Goal: Task Accomplishment & Management: Use online tool/utility

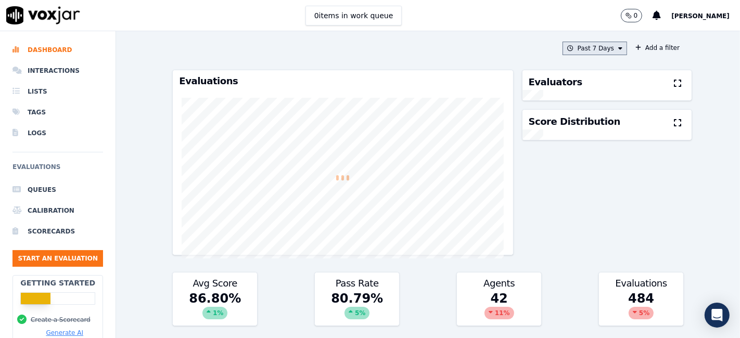
click at [599, 50] on button "Past 7 Days" at bounding box center [594, 49] width 64 height 14
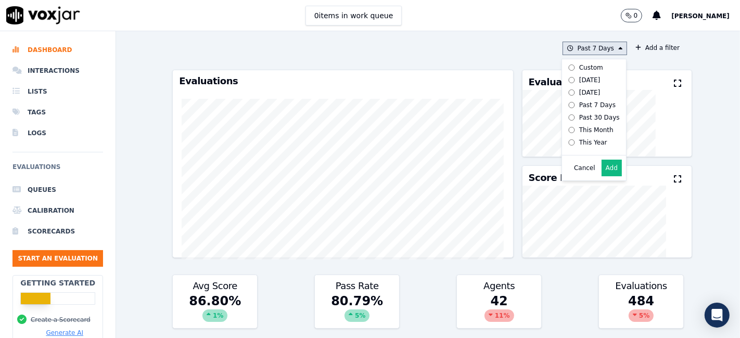
click at [588, 63] on label "Custom" at bounding box center [592, 67] width 56 height 12
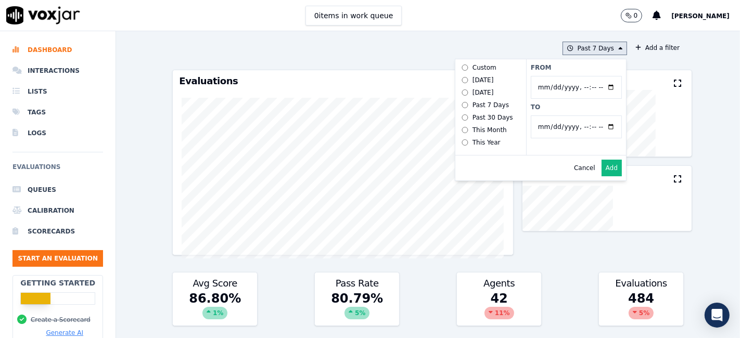
click at [595, 87] on input "From" at bounding box center [576, 87] width 91 height 23
type input "2025-06-21T00:00"
click at [580, 70] on label "From" at bounding box center [576, 67] width 91 height 8
click at [580, 76] on input "From" at bounding box center [576, 87] width 91 height 23
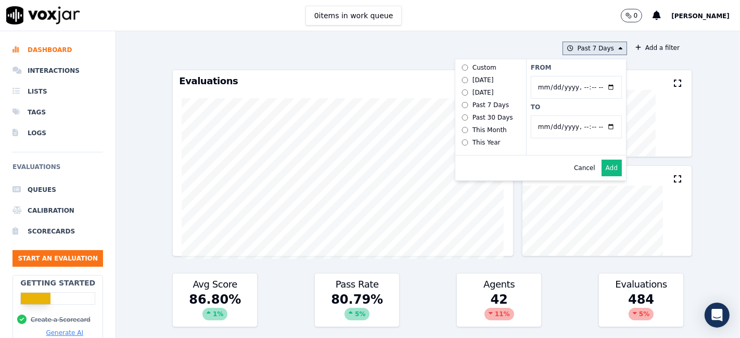
click at [598, 126] on input "To" at bounding box center [576, 126] width 91 height 23
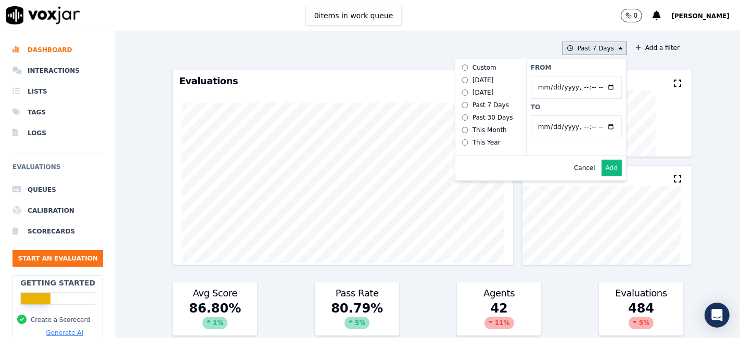
type input "2025-07-20T23:59"
click at [564, 106] on label "To" at bounding box center [576, 107] width 91 height 8
click at [564, 115] on input "To" at bounding box center [576, 126] width 91 height 23
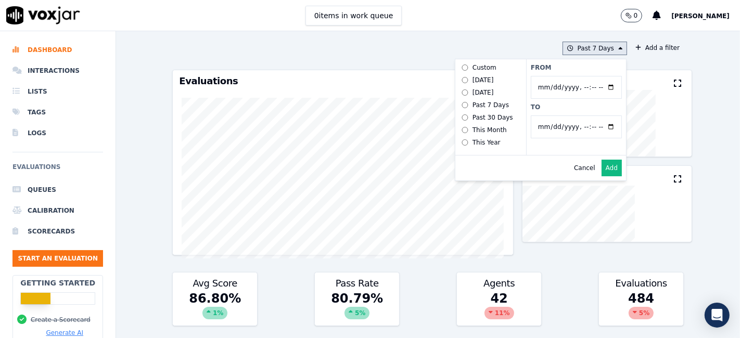
click at [601, 173] on button "Add" at bounding box center [611, 168] width 20 height 17
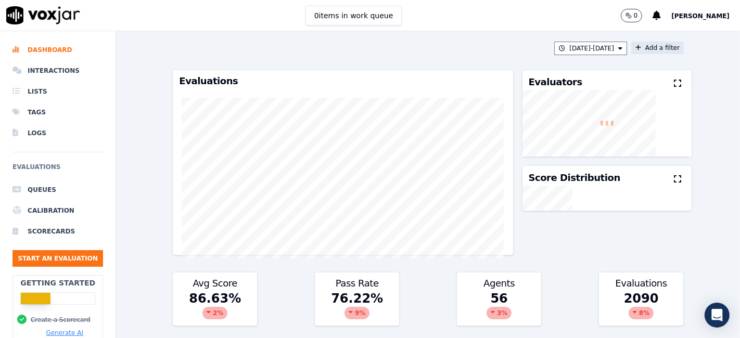
click at [649, 48] on button "Add a filter" at bounding box center [657, 48] width 53 height 12
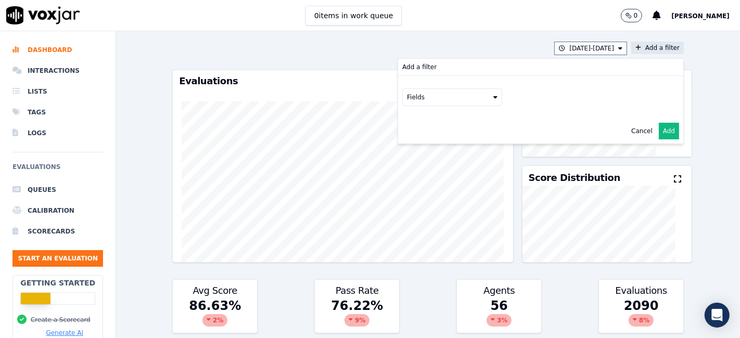
click at [438, 98] on button "Fields" at bounding box center [452, 97] width 100 height 18
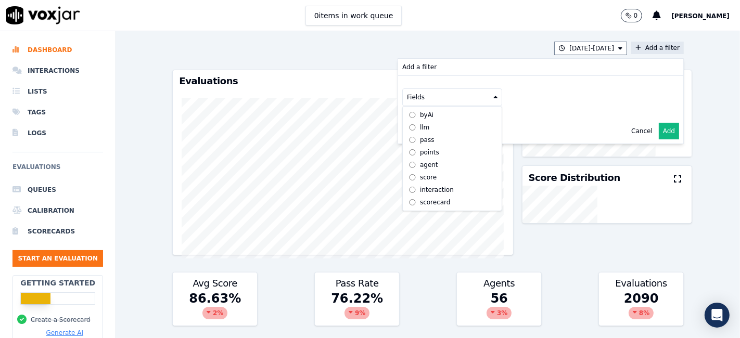
scroll to position [9, 0]
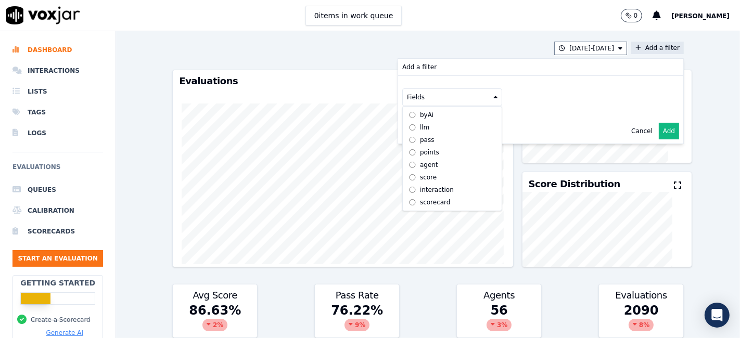
click at [430, 198] on div "scorecard" at bounding box center [435, 202] width 31 height 8
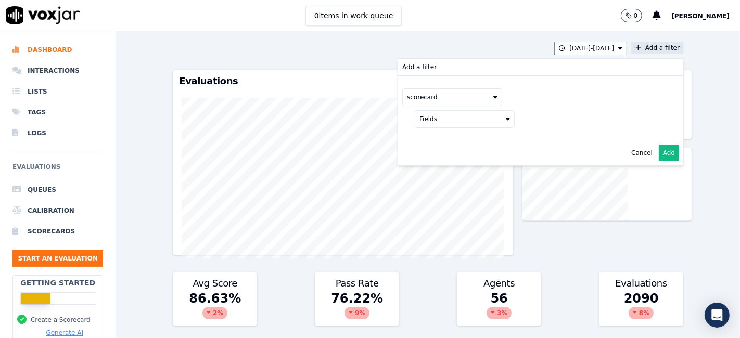
click at [466, 118] on button "Fields" at bounding box center [465, 119] width 100 height 18
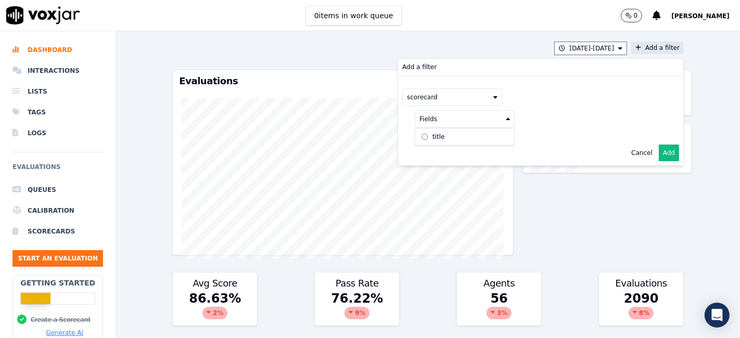
click at [432, 137] on div "title" at bounding box center [438, 137] width 12 height 8
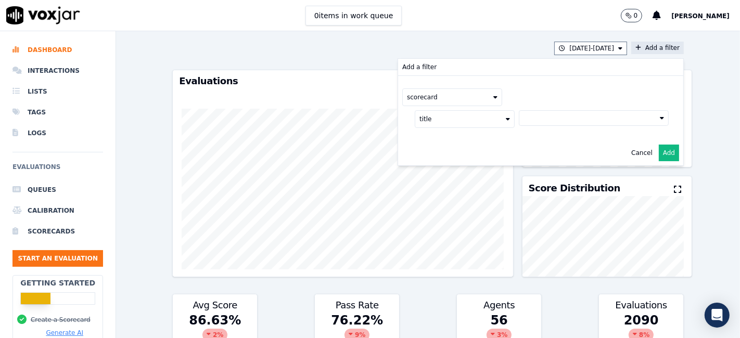
click at [554, 119] on button at bounding box center [594, 118] width 150 height 16
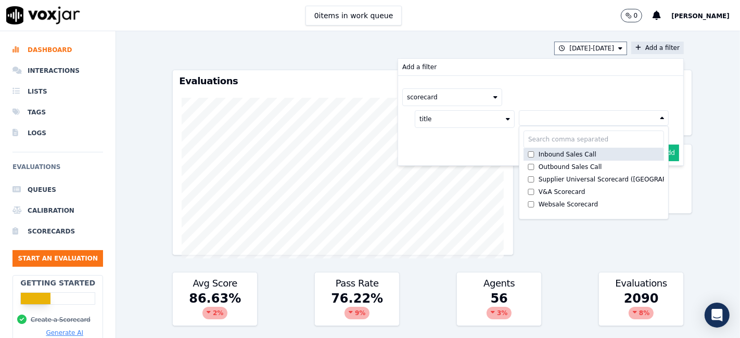
click at [539, 152] on div "Inbound Sales Call" at bounding box center [567, 154] width 58 height 8
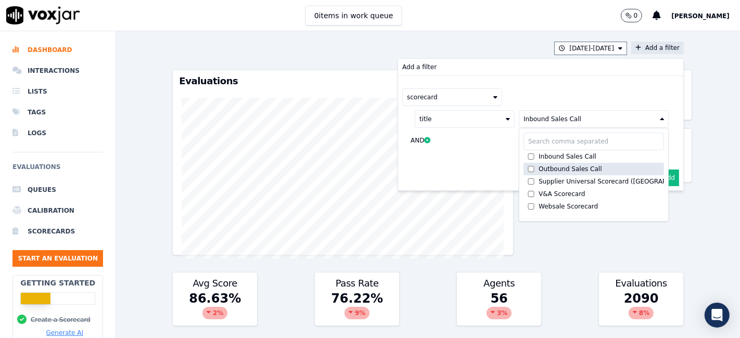
click at [538, 167] on div "Outbound Sales Call" at bounding box center [569, 169] width 63 height 8
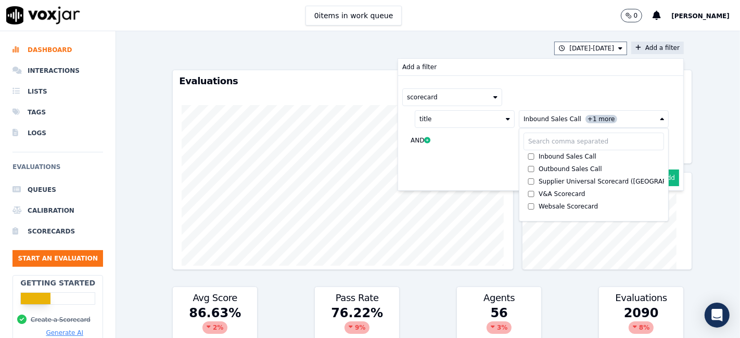
click at [658, 177] on button "Add" at bounding box center [668, 178] width 20 height 17
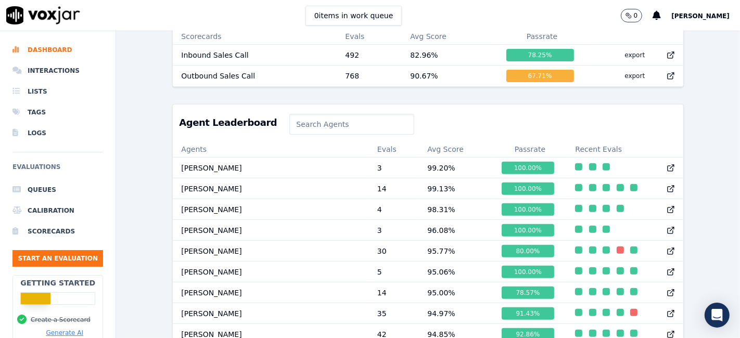
scroll to position [400, 0]
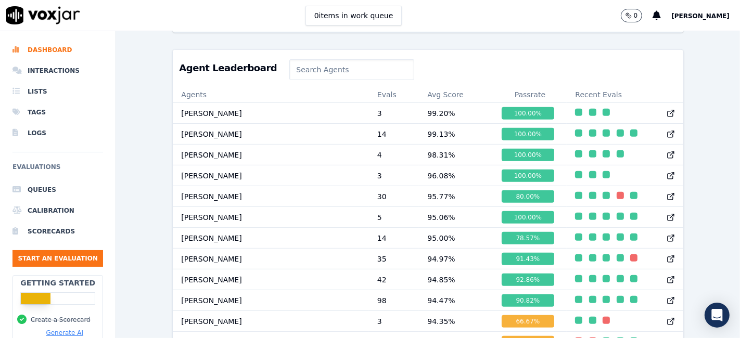
click at [328, 76] on input at bounding box center [351, 69] width 124 height 21
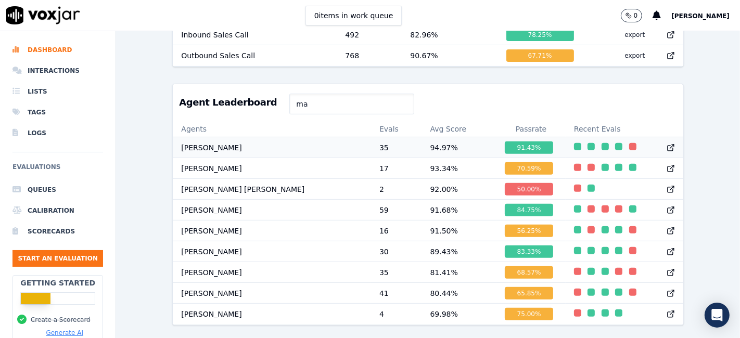
scroll to position [399, 0]
type input "m"
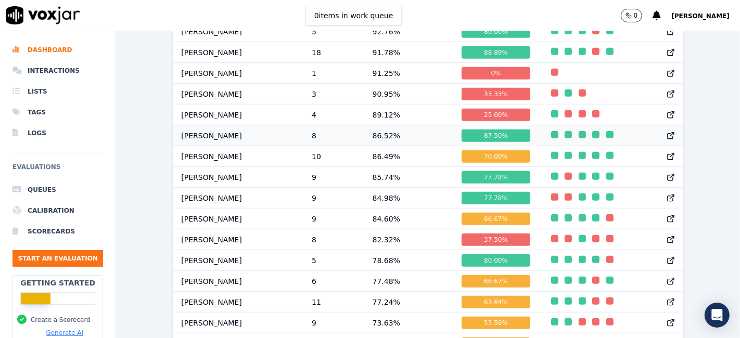
scroll to position [803, 0]
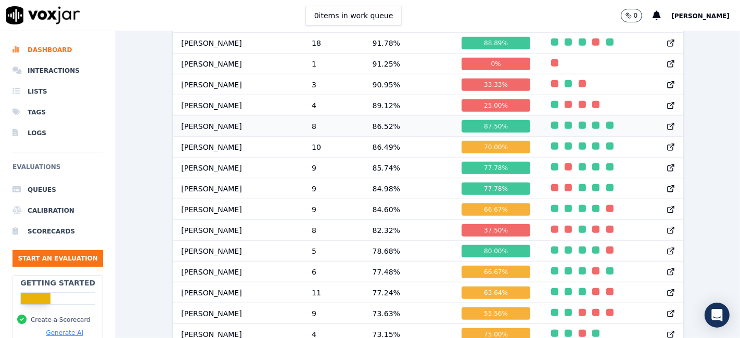
click at [471, 132] on div "87.50 %" at bounding box center [495, 126] width 68 height 12
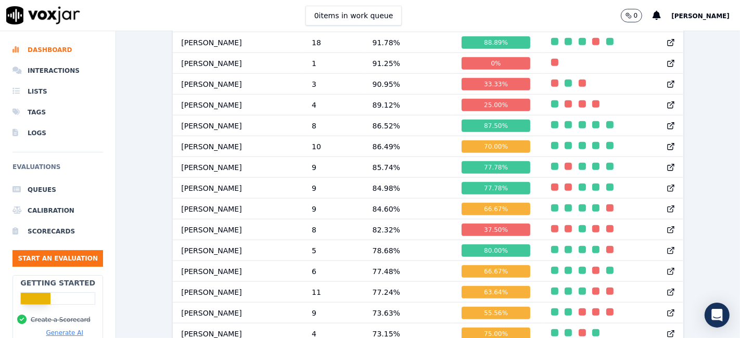
scroll to position [824, 0]
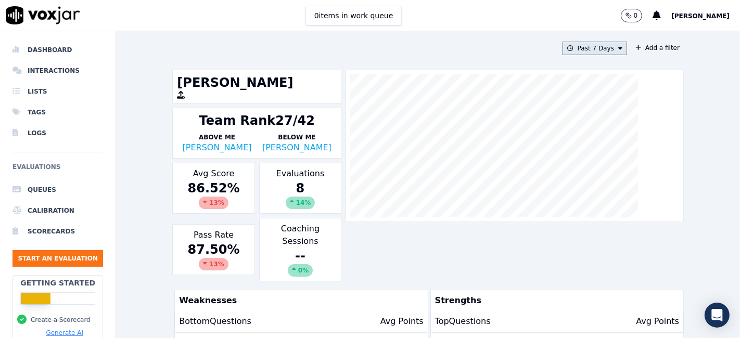
click at [576, 49] on button "Past 7 Days" at bounding box center [594, 49] width 64 height 14
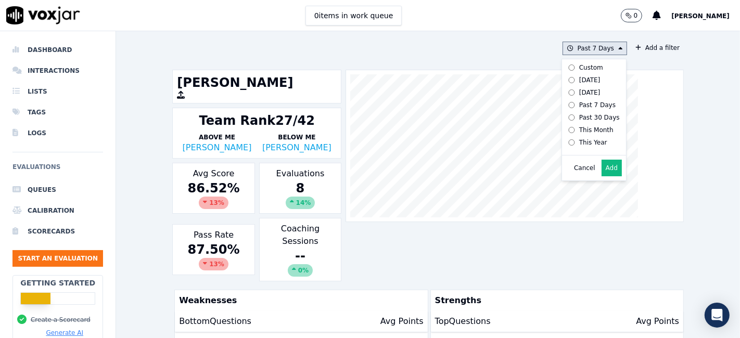
click at [579, 66] on div "Custom" at bounding box center [591, 67] width 24 height 8
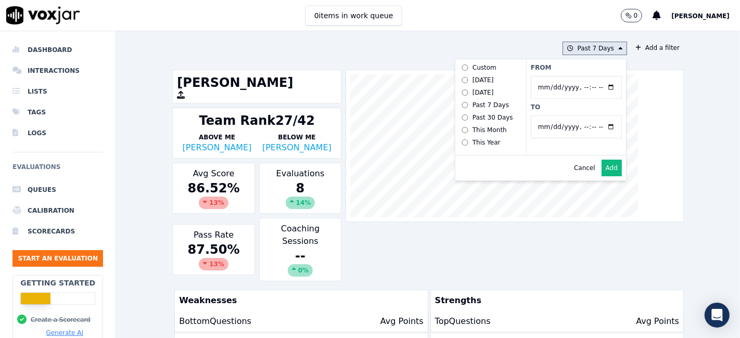
click at [597, 87] on input "From" at bounding box center [576, 87] width 91 height 23
type input "2025-06-21T00:00"
click at [571, 70] on label "From" at bounding box center [576, 67] width 91 height 8
click at [571, 76] on input "From" at bounding box center [576, 87] width 91 height 23
click at [597, 126] on input "To" at bounding box center [576, 126] width 91 height 23
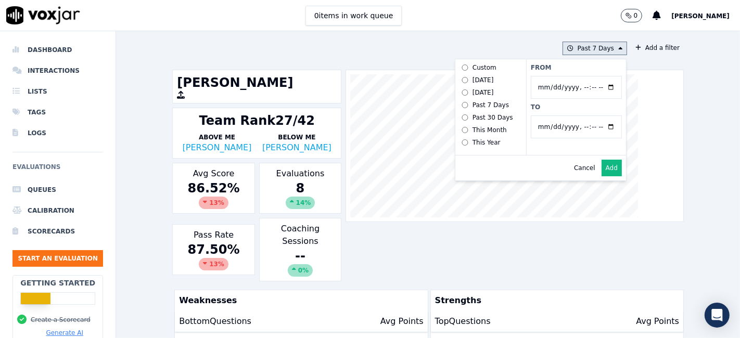
type input "2025-07-20T23:59"
click at [565, 103] on label "To" at bounding box center [576, 107] width 91 height 8
click at [565, 115] on input "To" at bounding box center [576, 126] width 91 height 23
click at [601, 176] on button "Add" at bounding box center [611, 168] width 20 height 17
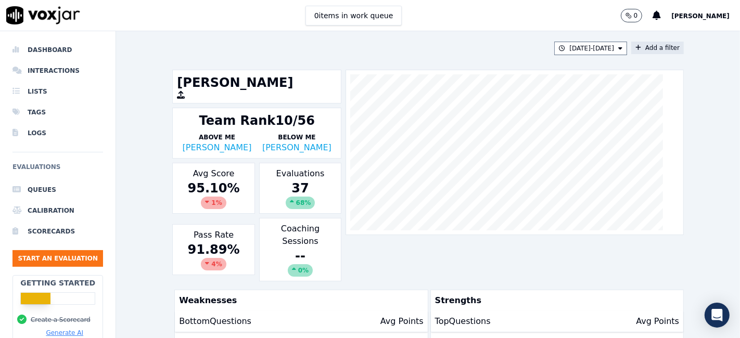
click at [631, 44] on button "Add a filter" at bounding box center [657, 48] width 53 height 12
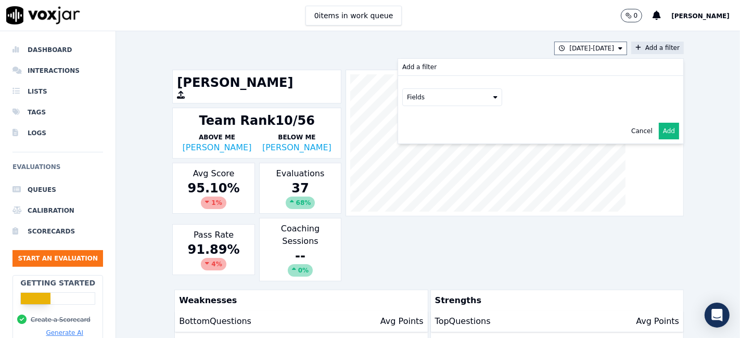
click at [469, 95] on button "Fields" at bounding box center [452, 97] width 100 height 18
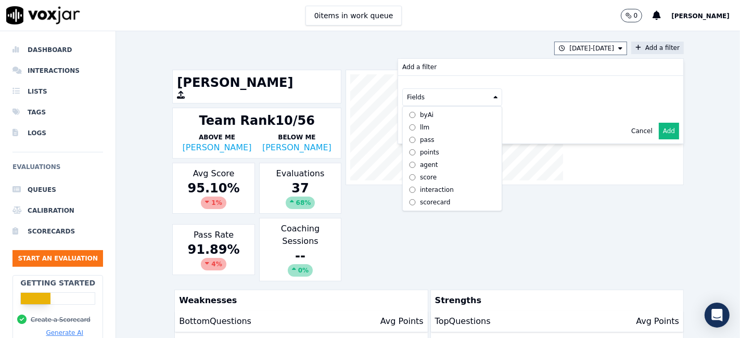
scroll to position [9, 0]
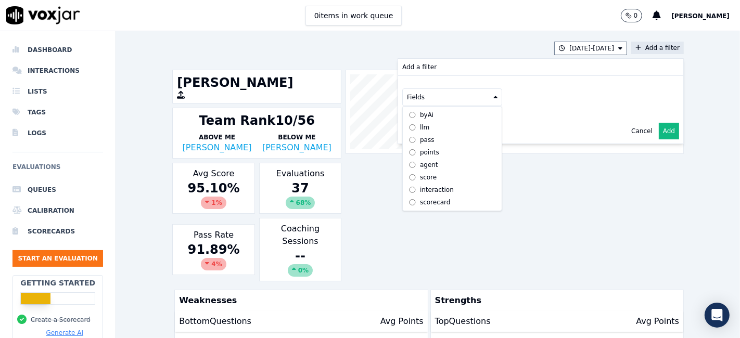
click at [422, 198] on div "scorecard" at bounding box center [435, 202] width 31 height 8
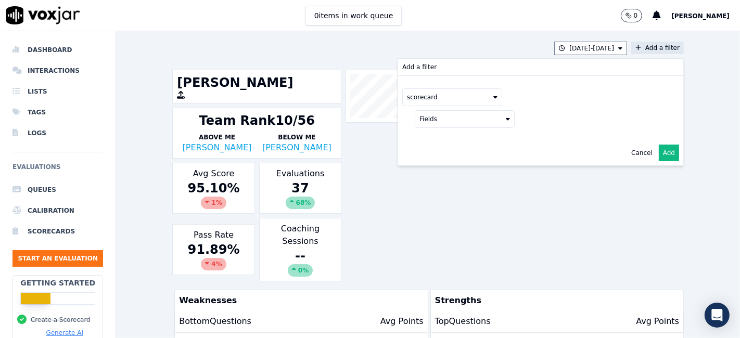
click at [470, 121] on button "Fields" at bounding box center [465, 119] width 100 height 18
click at [441, 140] on label "title" at bounding box center [464, 137] width 95 height 12
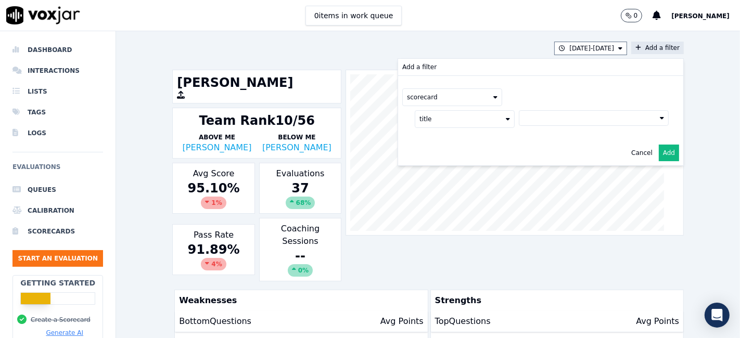
click at [531, 120] on button at bounding box center [594, 118] width 150 height 16
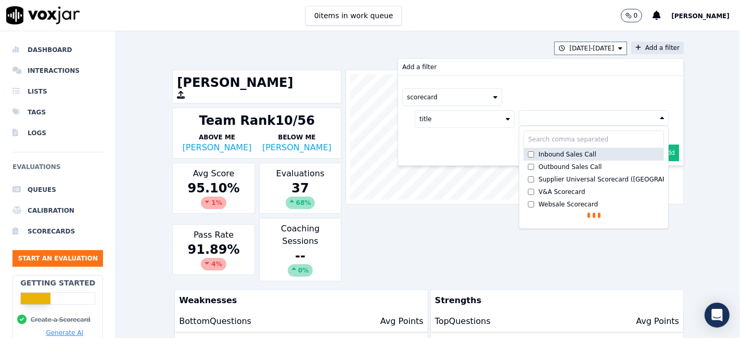
click at [548, 157] on label "Inbound Sales Call" at bounding box center [593, 154] width 140 height 12
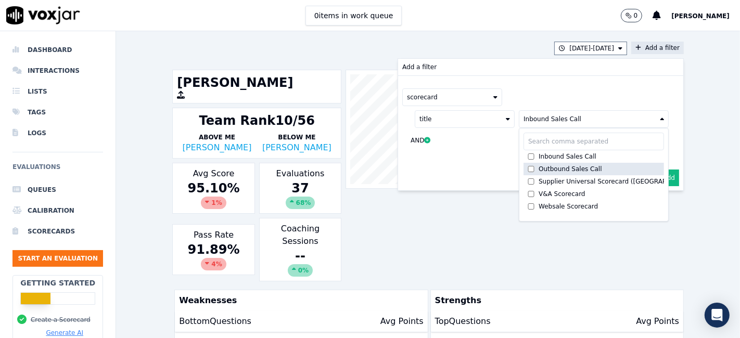
click at [547, 165] on div "Outbound Sales Call" at bounding box center [569, 169] width 63 height 8
click at [658, 178] on button "Add" at bounding box center [668, 178] width 20 height 17
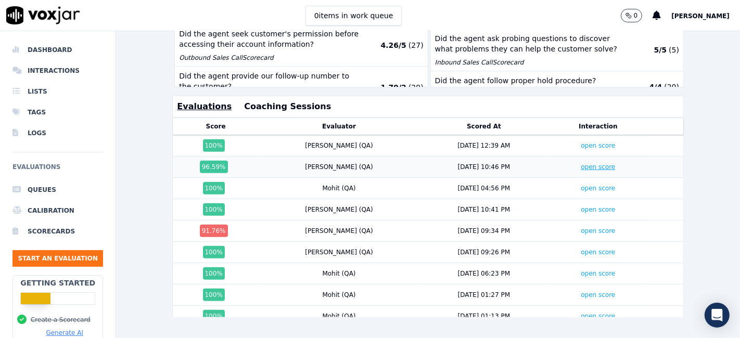
click at [580, 163] on link "open score" at bounding box center [597, 166] width 34 height 7
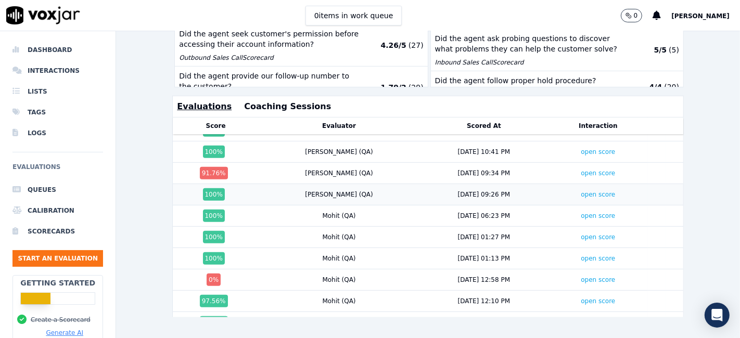
scroll to position [115, 0]
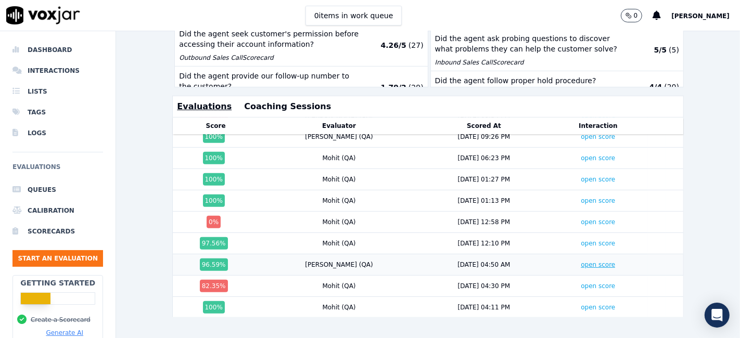
click at [580, 261] on link "open score" at bounding box center [597, 264] width 34 height 7
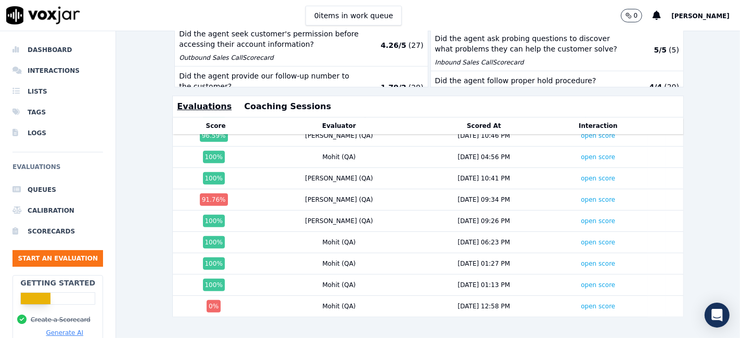
scroll to position [0, 0]
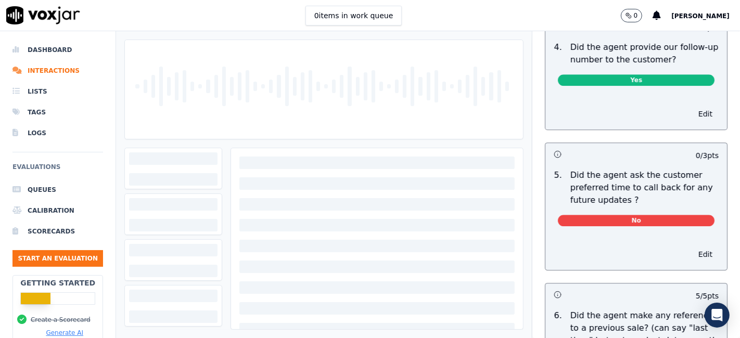
scroll to position [2542, 0]
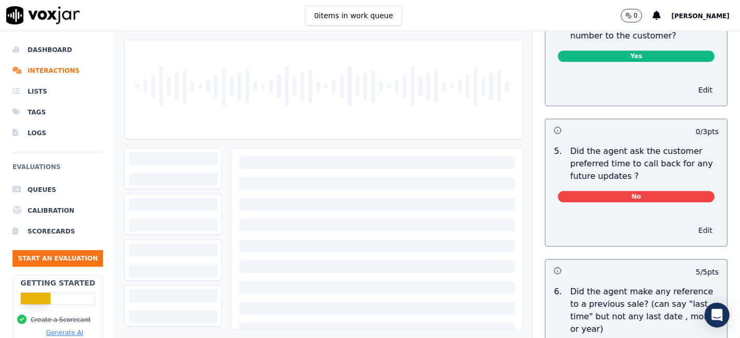
click at [692, 223] on button "Edit" at bounding box center [705, 230] width 27 height 15
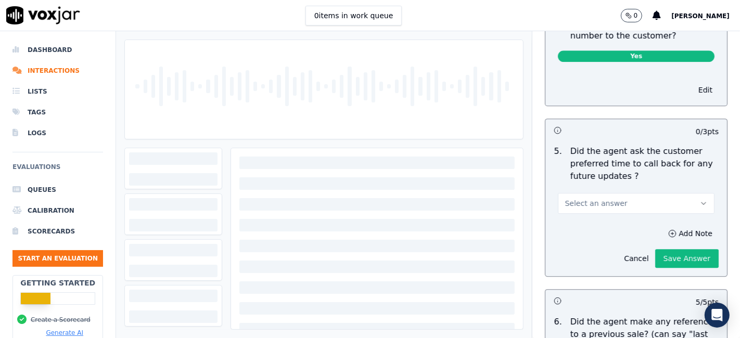
click at [632, 193] on button "Select an answer" at bounding box center [636, 203] width 157 height 21
click at [589, 234] on div "N/A" at bounding box center [616, 236] width 137 height 17
click at [669, 249] on button "Save Answer" at bounding box center [686, 258] width 63 height 19
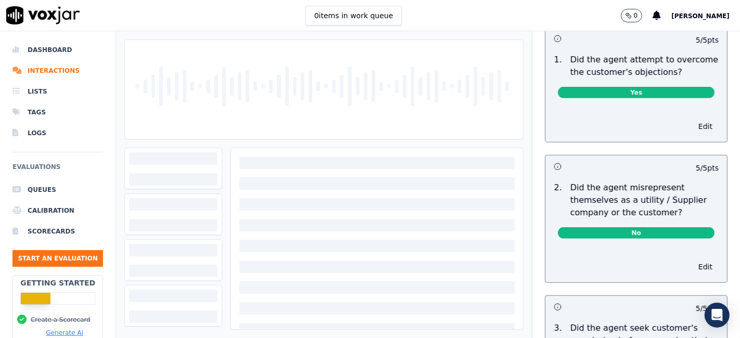
scroll to position [0, 0]
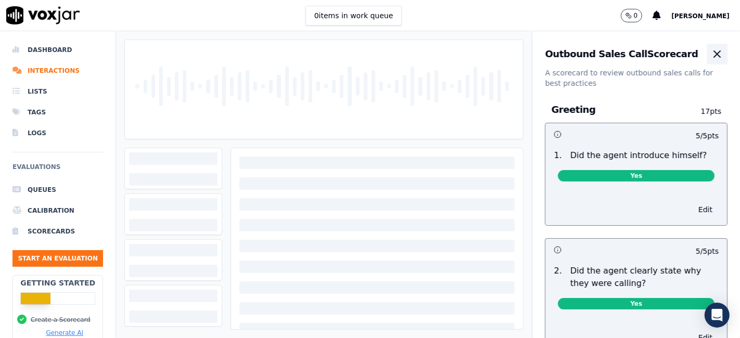
click at [710, 56] on icon "button" at bounding box center [716, 54] width 12 height 12
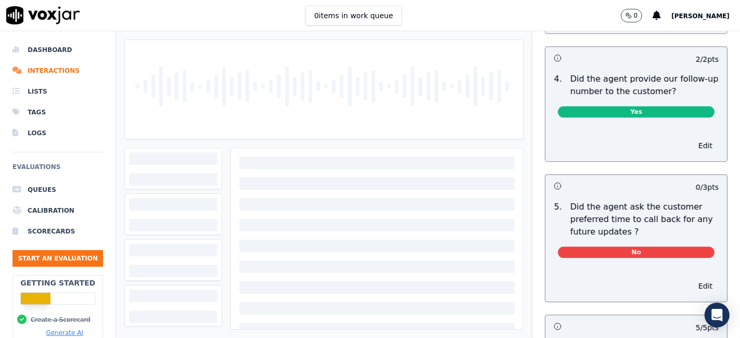
scroll to position [2542, 0]
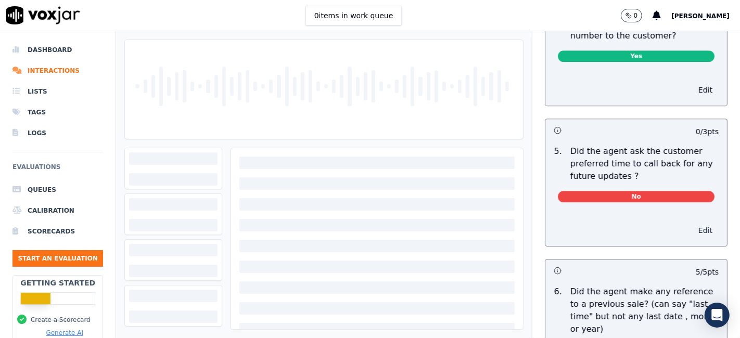
click at [692, 223] on button "Edit" at bounding box center [705, 230] width 27 height 15
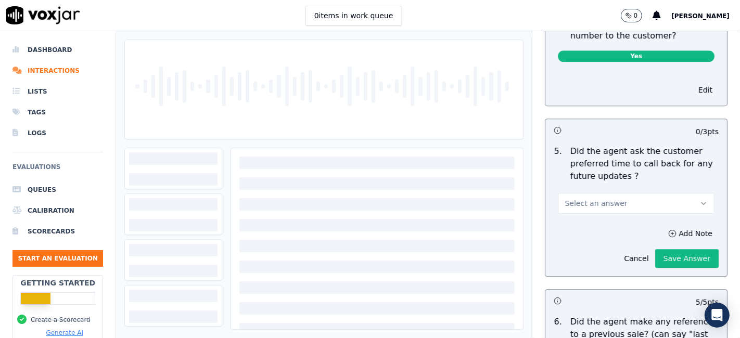
click at [619, 193] on button "Select an answer" at bounding box center [636, 203] width 157 height 21
click at [585, 234] on div "N/A" at bounding box center [616, 236] width 137 height 17
click at [655, 249] on button "Save Answer" at bounding box center [686, 258] width 63 height 19
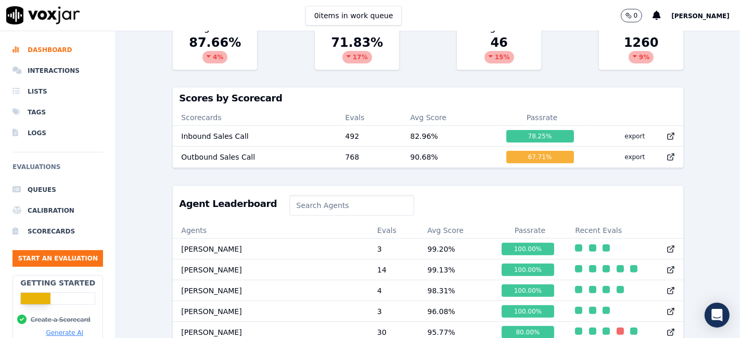
scroll to position [346, 0]
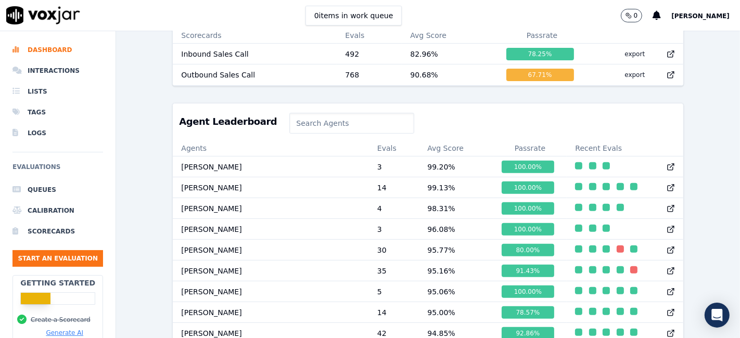
click at [319, 132] on input at bounding box center [351, 123] width 124 height 21
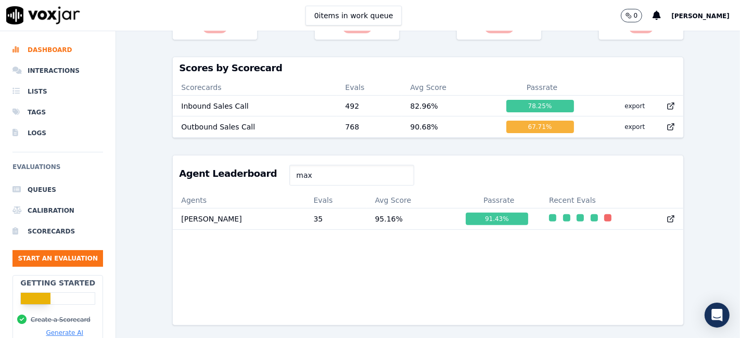
scroll to position [319, 0]
type input "max"
drag, startPoint x: 291, startPoint y: 162, endPoint x: 272, endPoint y: 165, distance: 19.9
click at [289, 165] on input "max" at bounding box center [351, 175] width 124 height 21
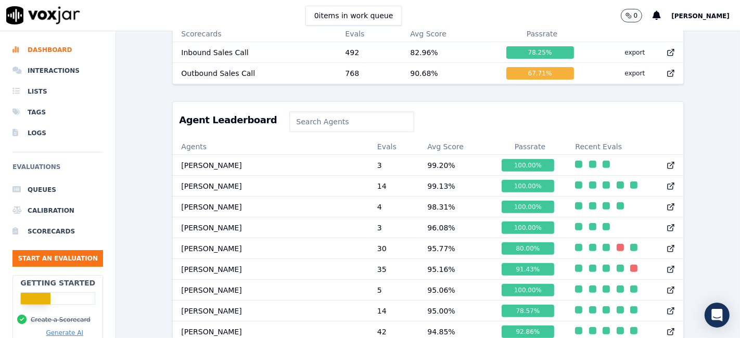
scroll to position [346, 0]
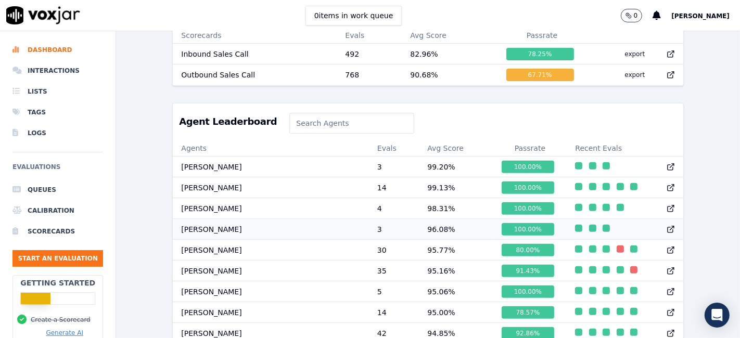
type input "W"
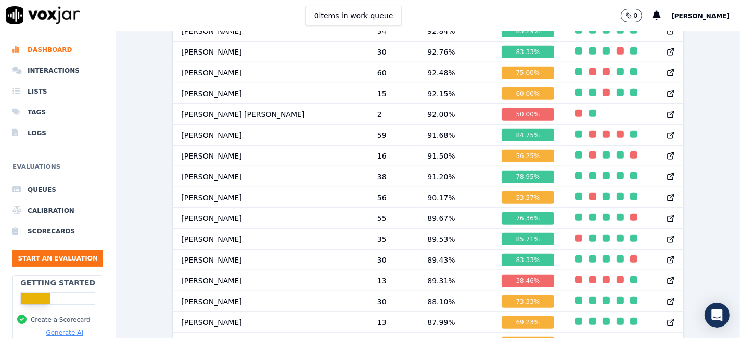
scroll to position [751, 0]
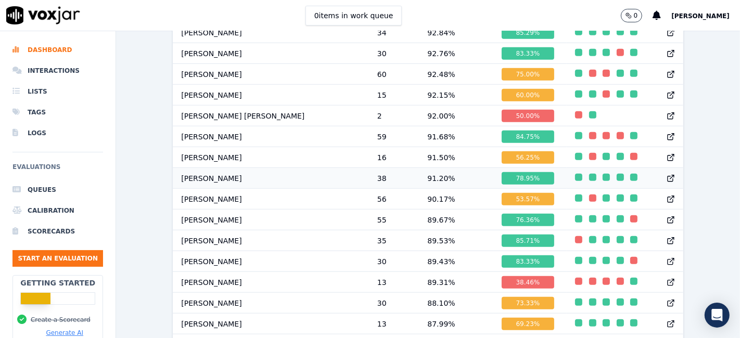
click at [501, 183] on div "78.95 %" at bounding box center [527, 178] width 53 height 12
click at [501, 185] on div "78.95 %" at bounding box center [527, 178] width 53 height 12
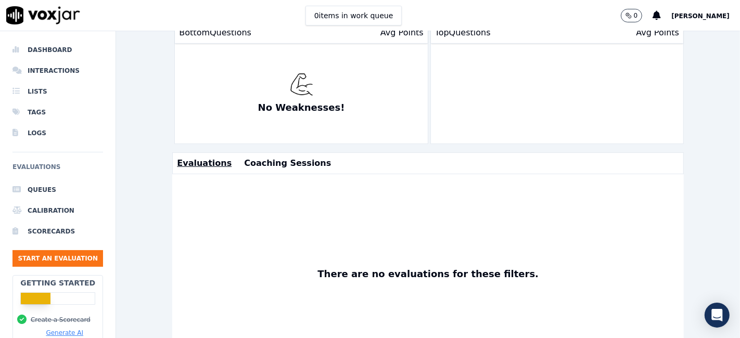
scroll to position [58, 0]
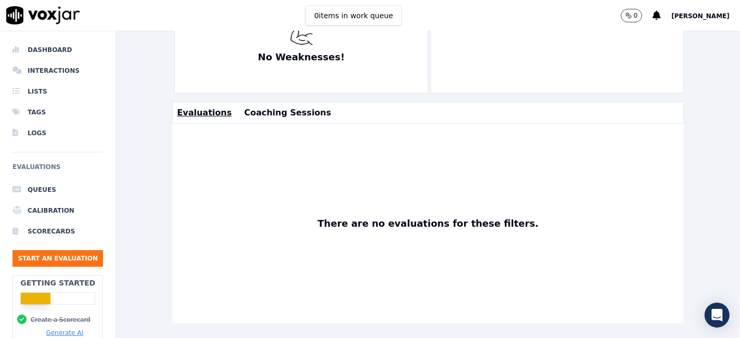
scroll to position [341, 0]
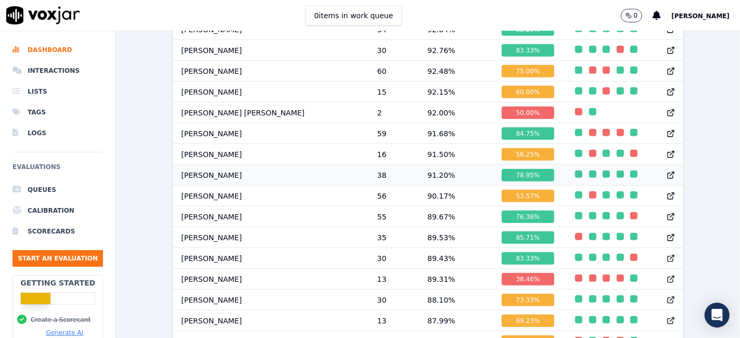
scroll to position [752, 0]
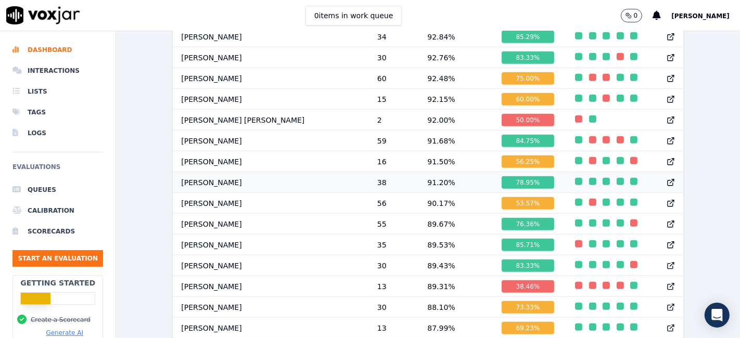
click at [501, 181] on div "78.95 %" at bounding box center [527, 182] width 53 height 12
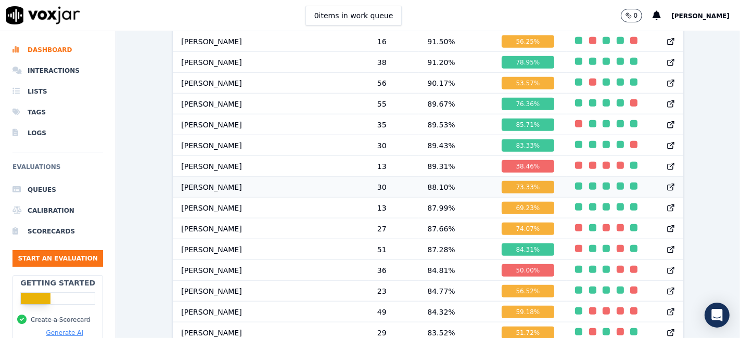
scroll to position [867, 0]
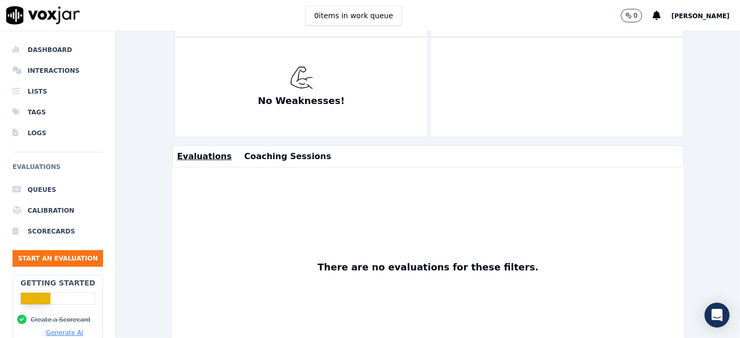
scroll to position [348, 0]
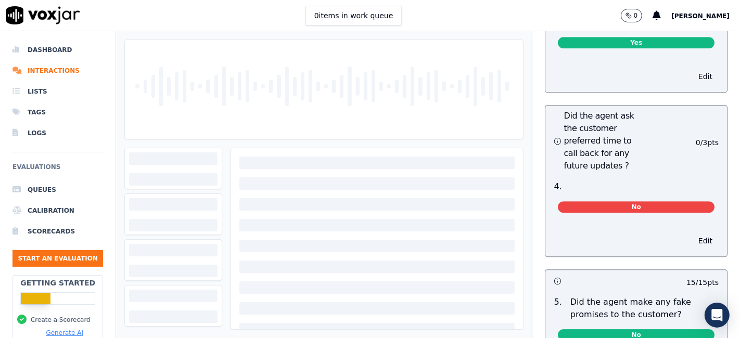
scroll to position [2716, 0]
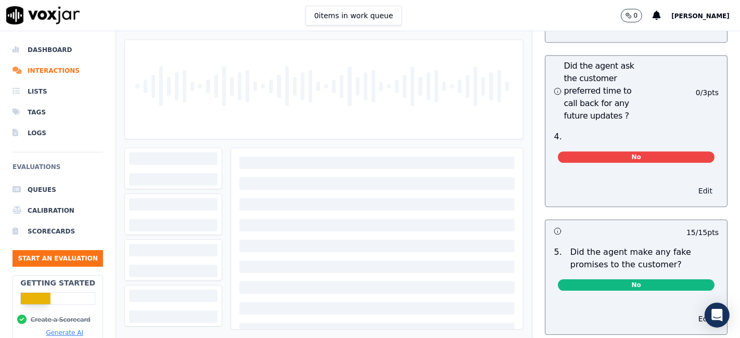
click at [692, 184] on button "Edit" at bounding box center [705, 191] width 27 height 15
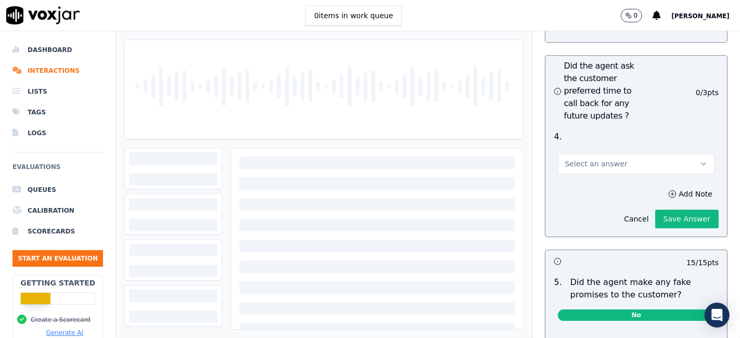
click at [622, 153] on button "Select an answer" at bounding box center [636, 163] width 157 height 21
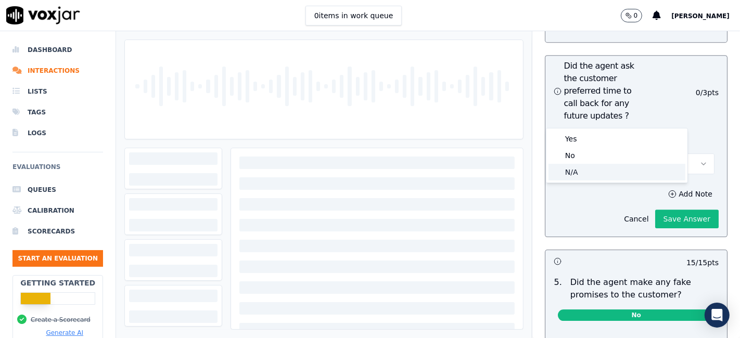
click at [590, 172] on div "N/A" at bounding box center [616, 172] width 137 height 17
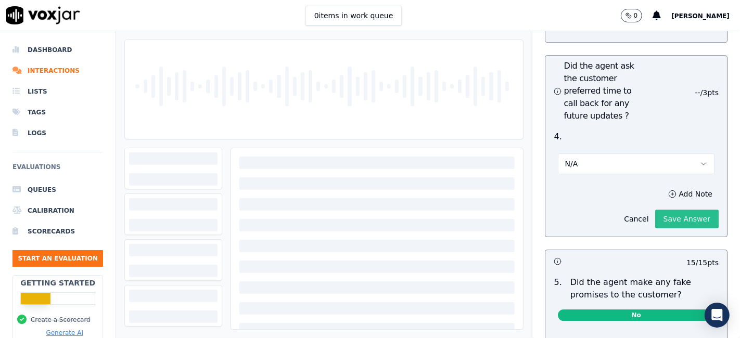
click at [668, 210] on button "Save Answer" at bounding box center [686, 219] width 63 height 19
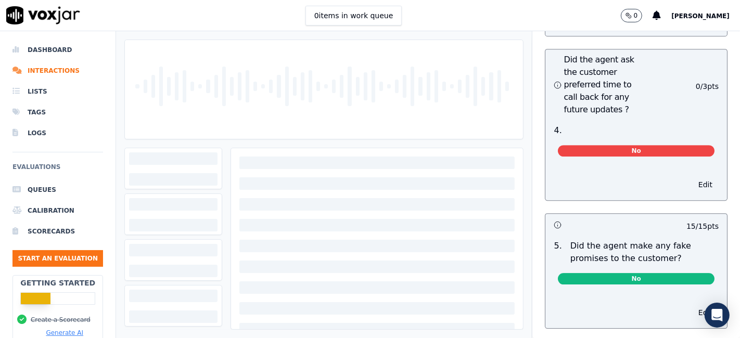
scroll to position [2774, 0]
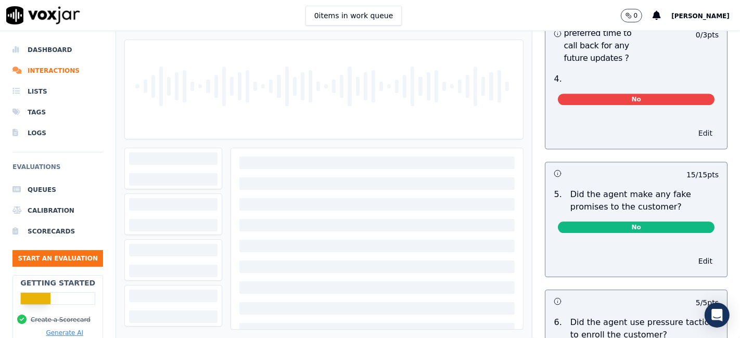
click at [692, 126] on button "Edit" at bounding box center [705, 133] width 27 height 15
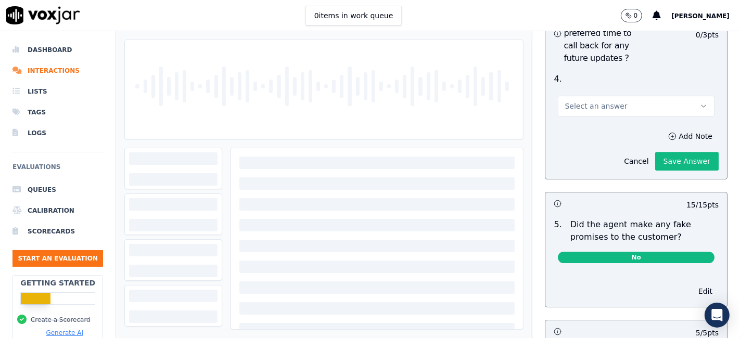
click at [623, 96] on button "Select an answer" at bounding box center [636, 106] width 157 height 21
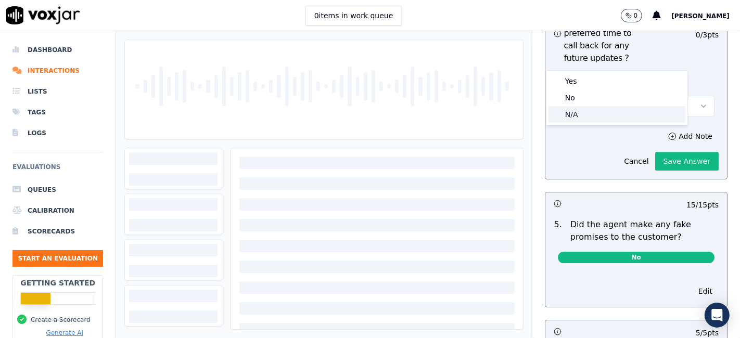
click at [584, 113] on div "N/A" at bounding box center [616, 114] width 137 height 17
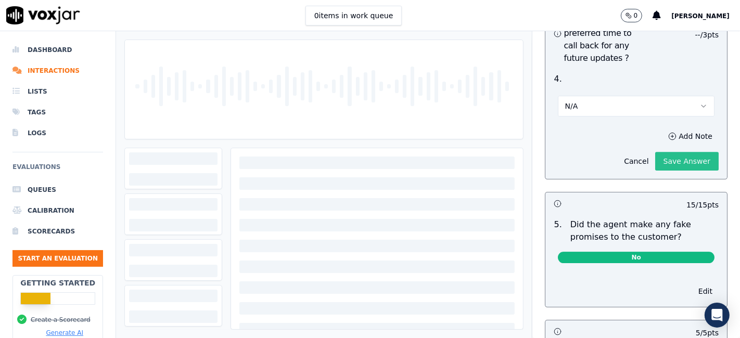
click at [666, 152] on button "Save Answer" at bounding box center [686, 161] width 63 height 19
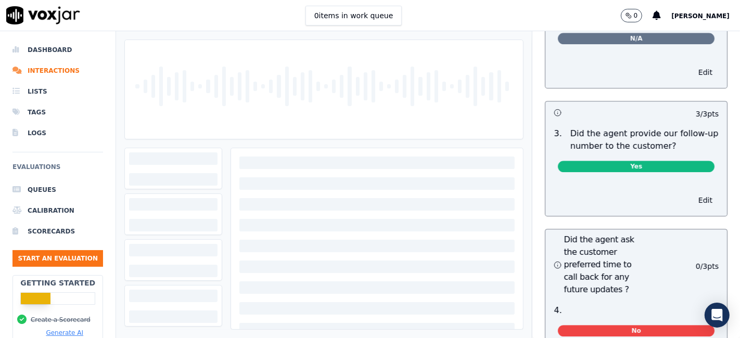
scroll to position [2716, 0]
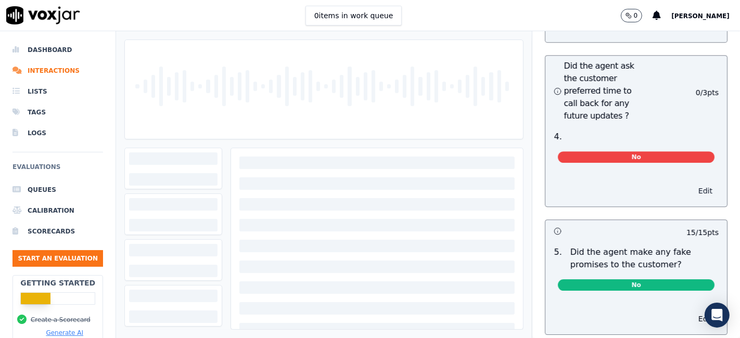
click at [692, 184] on button "Edit" at bounding box center [705, 191] width 27 height 15
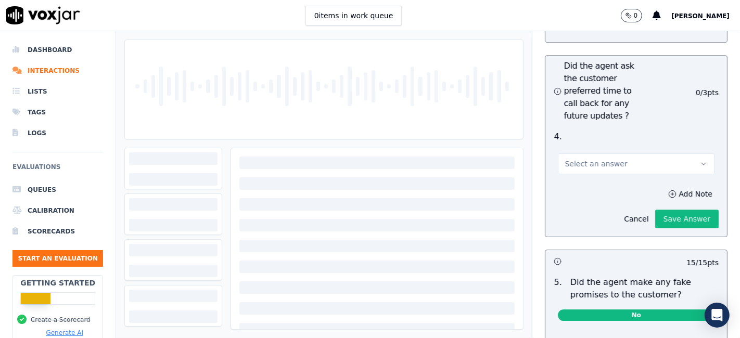
click at [597, 159] on span "Select an answer" at bounding box center [595, 164] width 62 height 10
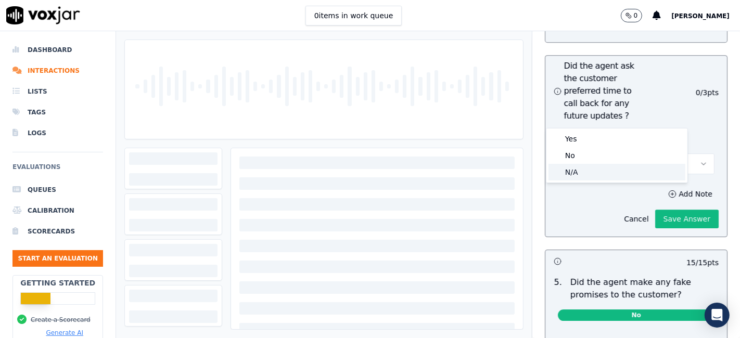
click at [575, 172] on div "N/A" at bounding box center [616, 172] width 137 height 17
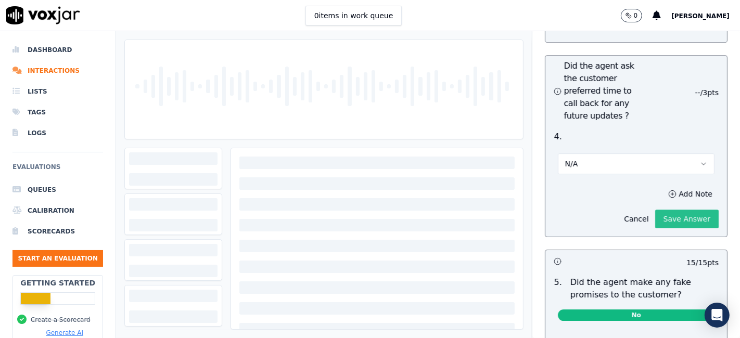
click at [657, 210] on button "Save Answer" at bounding box center [686, 219] width 63 height 19
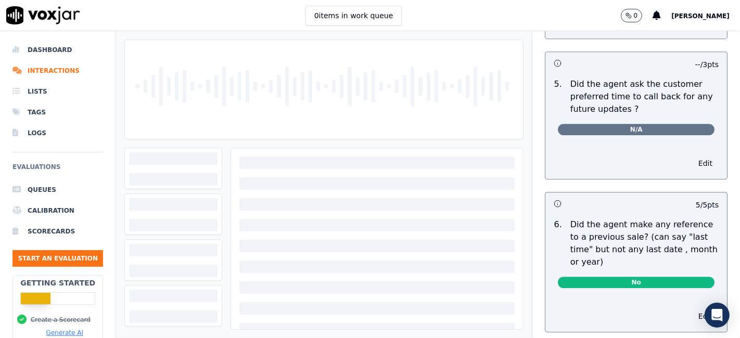
scroll to position [2482, 0]
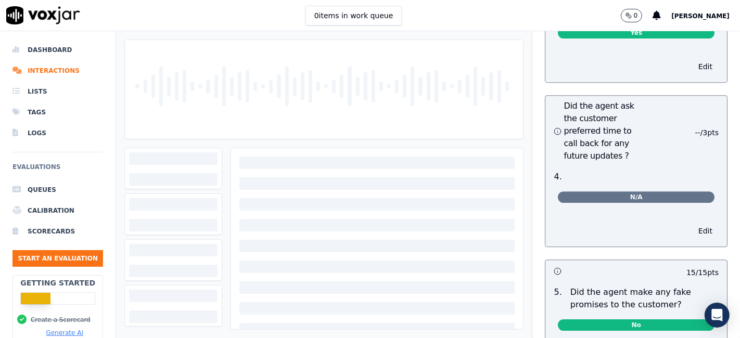
scroll to position [2658, 0]
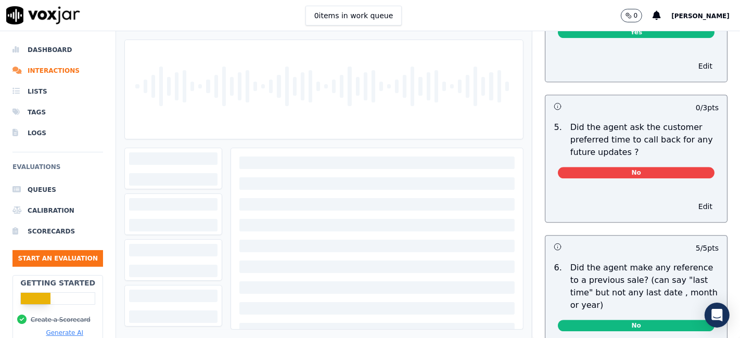
scroll to position [2601, 0]
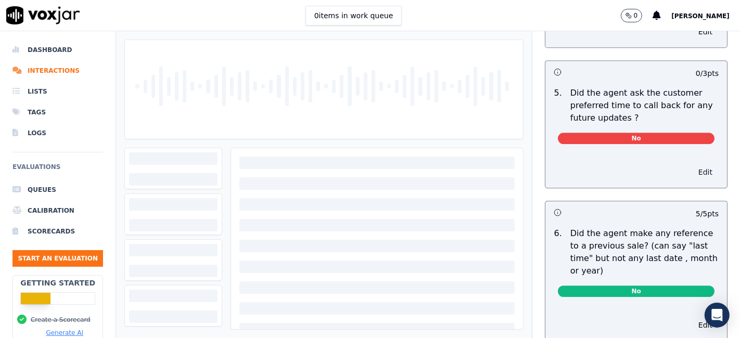
click at [692, 165] on button "Edit" at bounding box center [705, 172] width 27 height 15
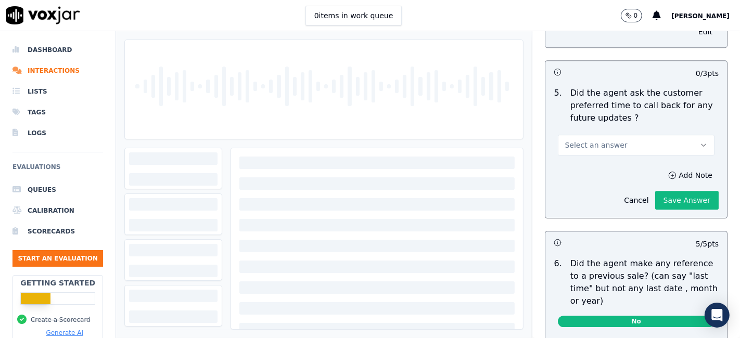
click at [624, 135] on button "Select an answer" at bounding box center [636, 145] width 157 height 21
click at [606, 181] on div "N/A" at bounding box center [616, 178] width 137 height 17
click at [676, 191] on button "Save Answer" at bounding box center [686, 200] width 63 height 19
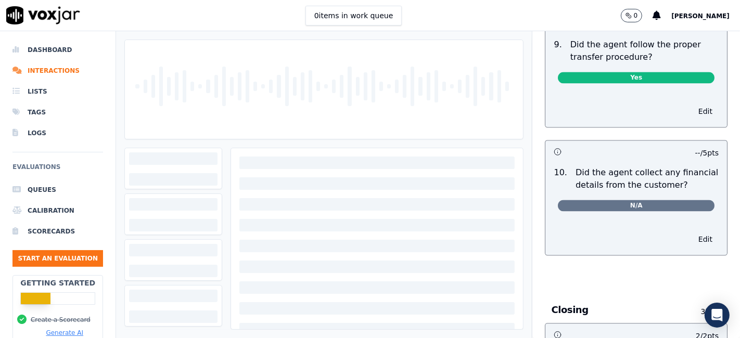
scroll to position [1965, 0]
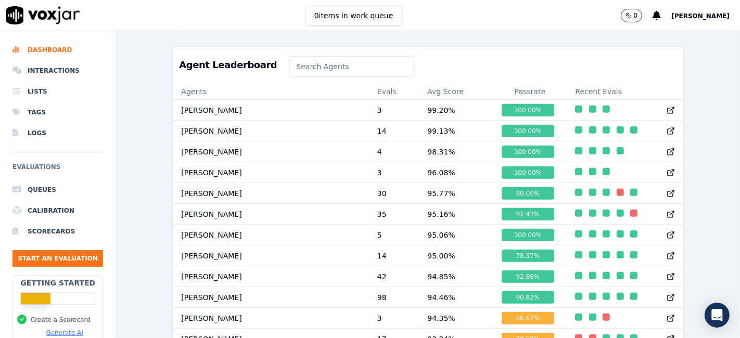
scroll to position [404, 0]
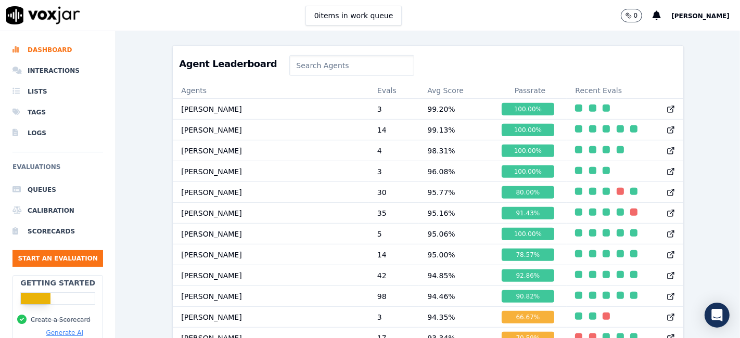
click at [339, 74] on input at bounding box center [351, 65] width 124 height 21
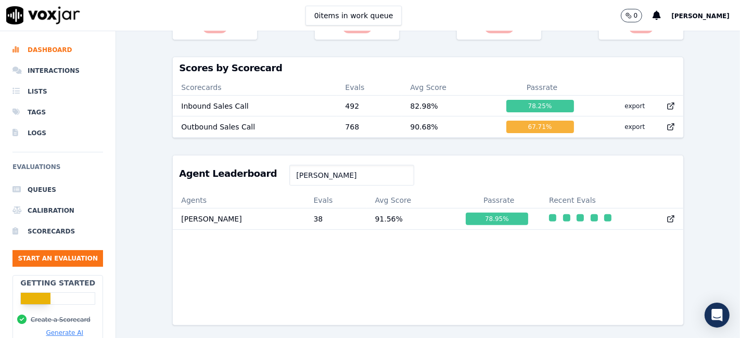
scroll to position [319, 0]
type input "Walter"
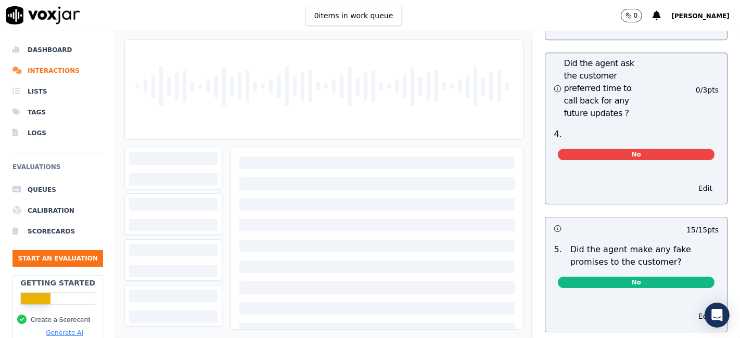
scroll to position [2716, 0]
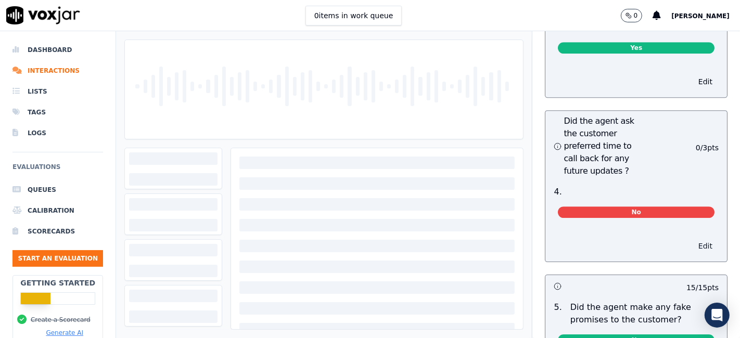
click at [692, 239] on button "Edit" at bounding box center [705, 246] width 27 height 15
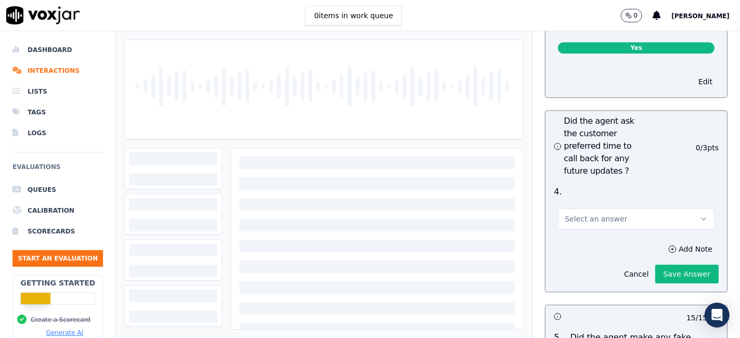
click at [609, 209] on button "Select an answer" at bounding box center [636, 219] width 157 height 21
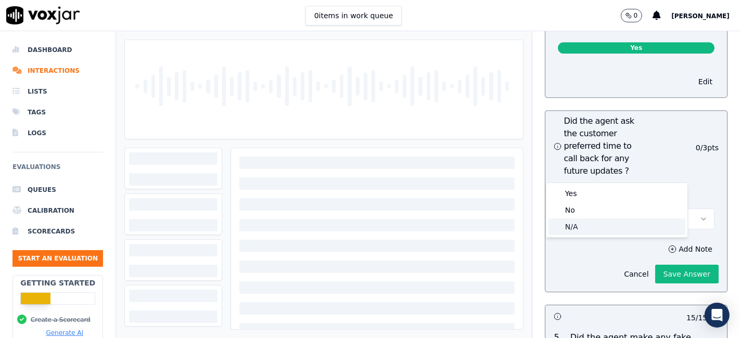
click at [576, 228] on div "N/A" at bounding box center [616, 226] width 137 height 17
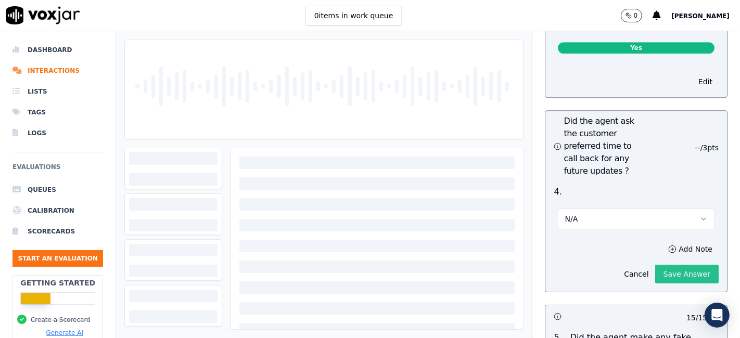
click at [657, 265] on button "Save Answer" at bounding box center [686, 274] width 63 height 19
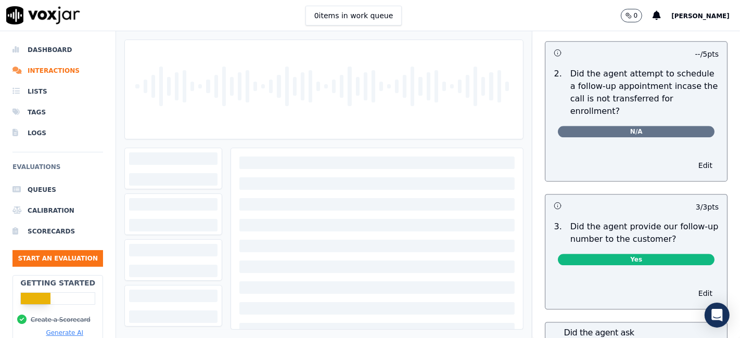
scroll to position [2216, 0]
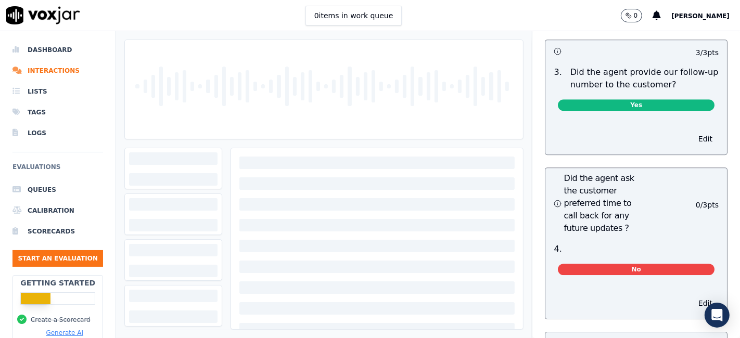
scroll to position [2716, 0]
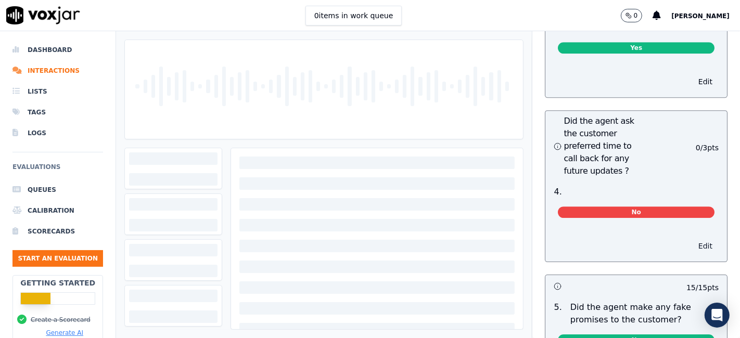
click at [692, 239] on button "Edit" at bounding box center [705, 246] width 27 height 15
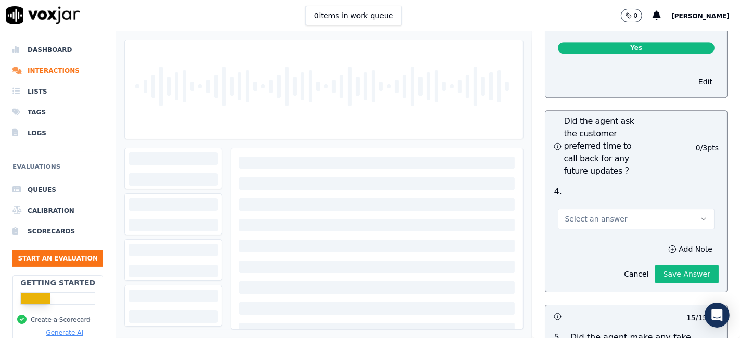
click at [618, 209] on button "Select an answer" at bounding box center [636, 219] width 157 height 21
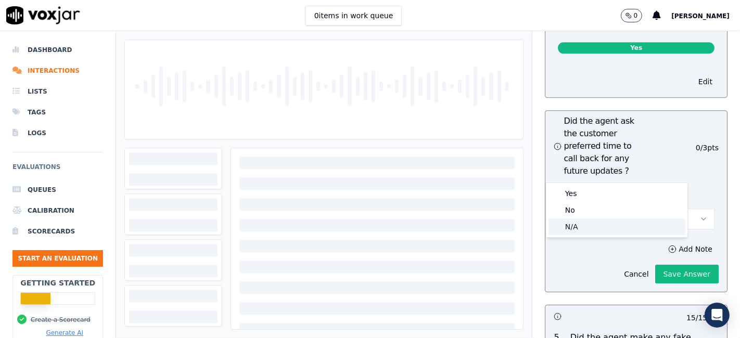
click at [584, 226] on div "N/A" at bounding box center [616, 226] width 137 height 17
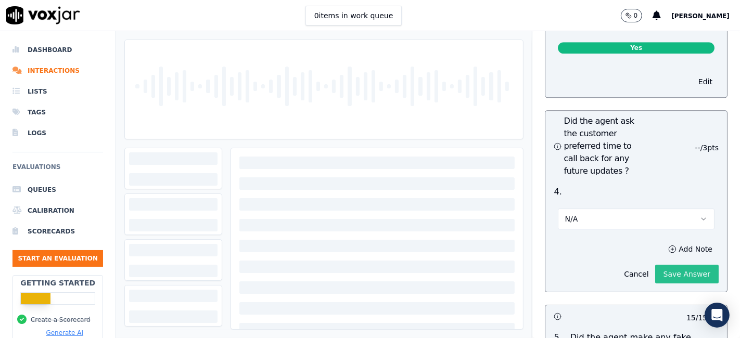
click at [656, 265] on button "Save Answer" at bounding box center [686, 274] width 63 height 19
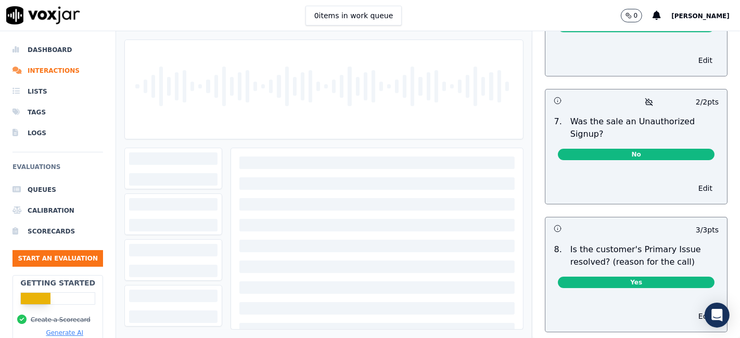
scroll to position [3198, 0]
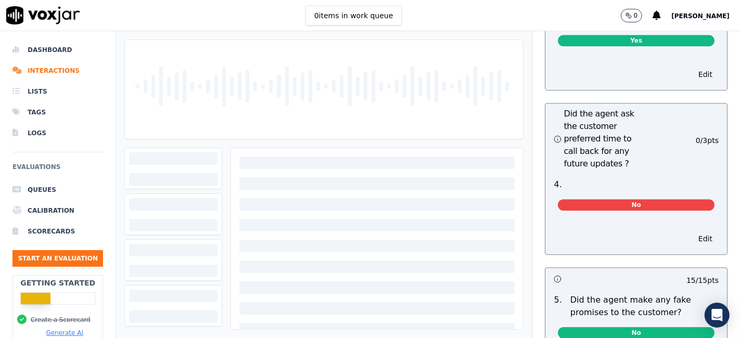
scroll to position [2658, 0]
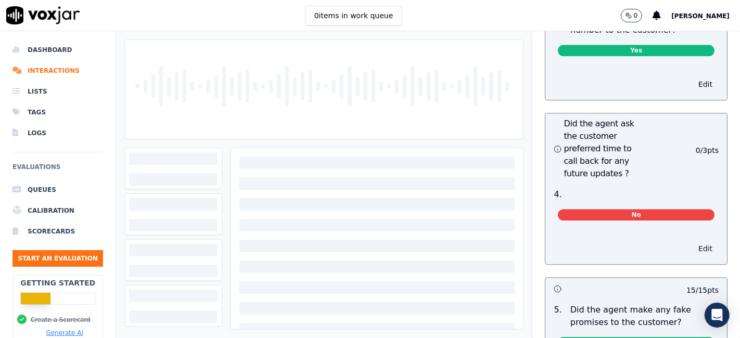
click at [692, 241] on button "Edit" at bounding box center [705, 248] width 27 height 15
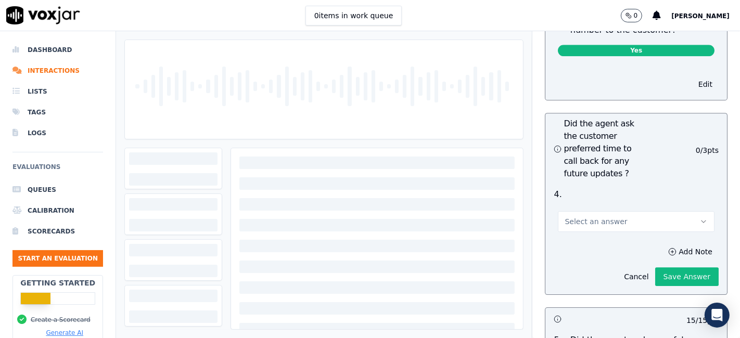
click at [621, 211] on button "Select an answer" at bounding box center [636, 221] width 157 height 21
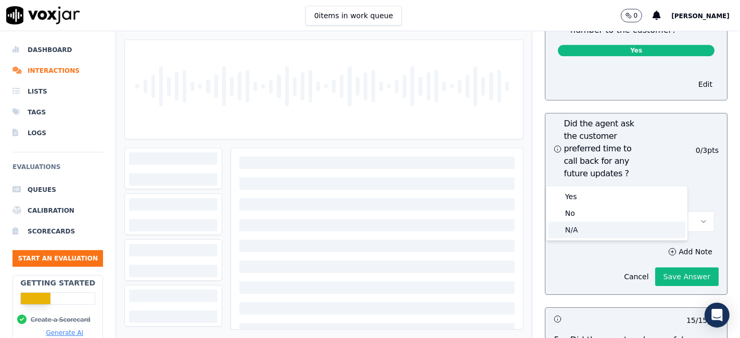
click at [579, 231] on div "N/A" at bounding box center [616, 230] width 137 height 17
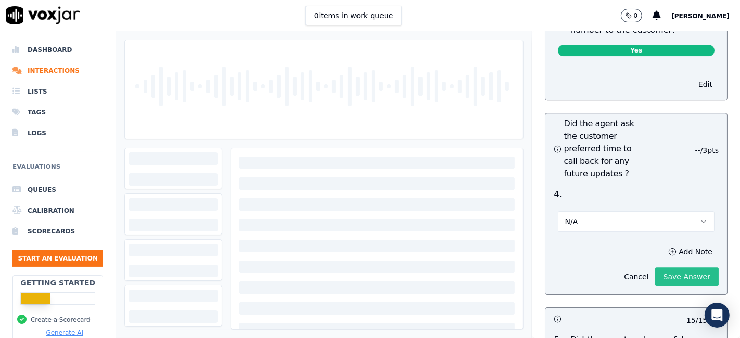
click at [684, 267] on button "Save Answer" at bounding box center [686, 276] width 63 height 19
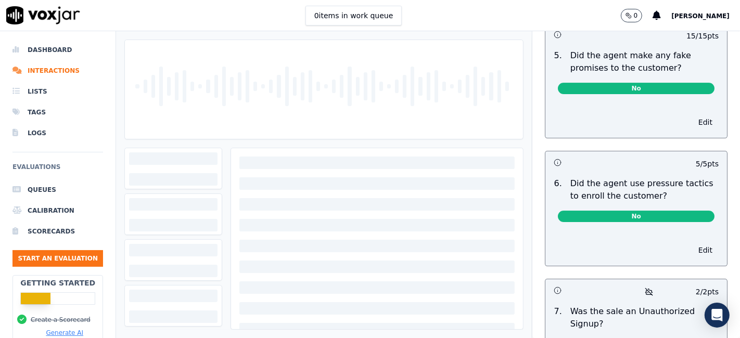
scroll to position [3143, 0]
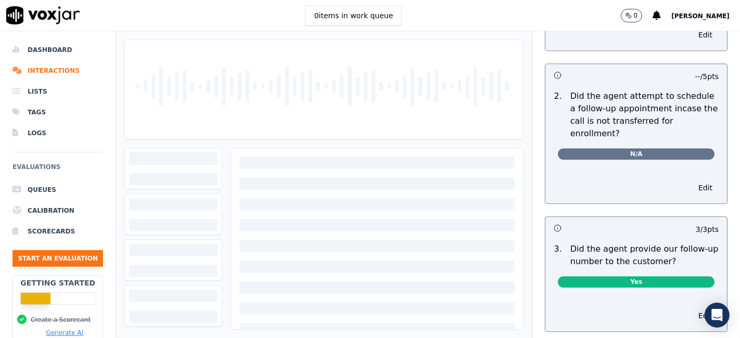
scroll to position [2716, 0]
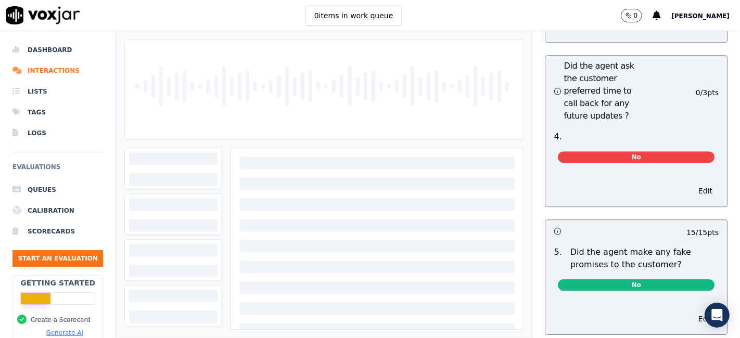
click at [692, 184] on button "Edit" at bounding box center [705, 191] width 27 height 15
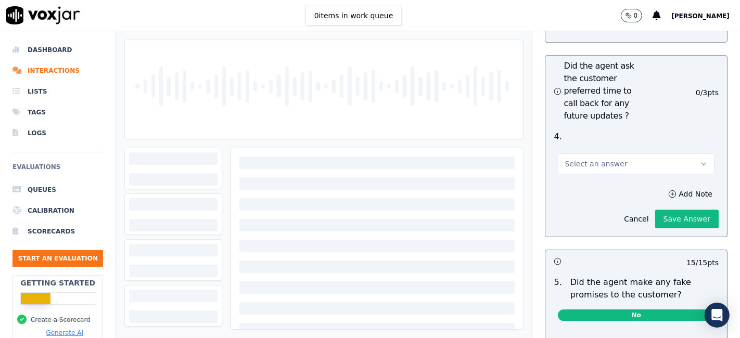
click at [598, 153] on button "Select an answer" at bounding box center [636, 163] width 157 height 21
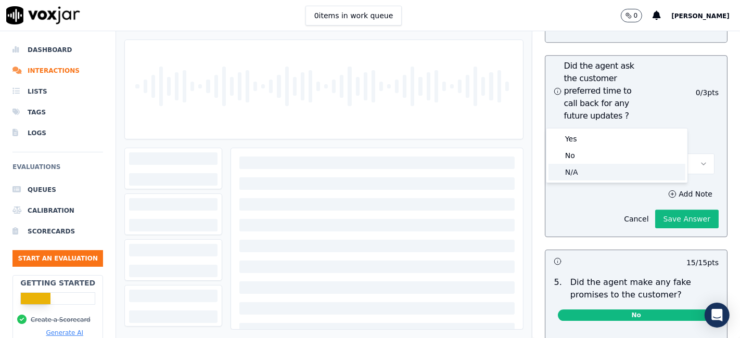
click at [571, 170] on div "N/A" at bounding box center [616, 172] width 137 height 17
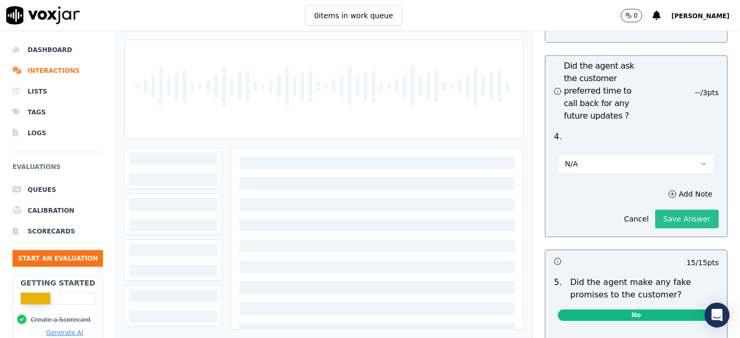
click at [655, 210] on button "Save Answer" at bounding box center [686, 219] width 63 height 19
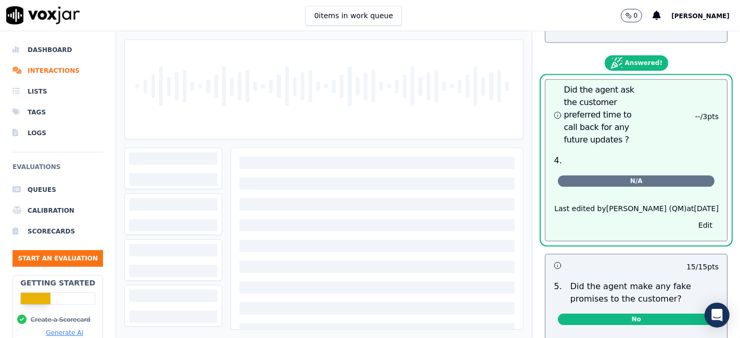
scroll to position [2739, 0]
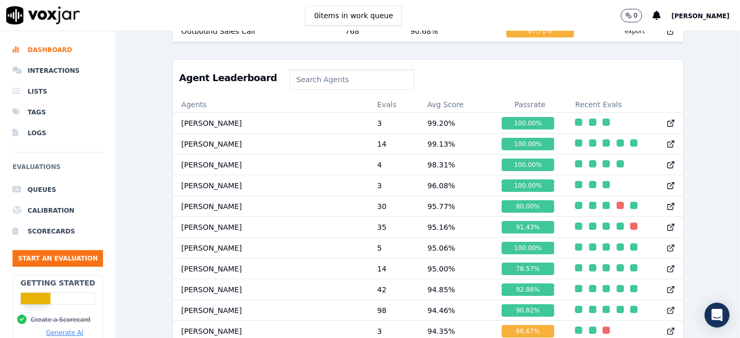
scroll to position [392, 0]
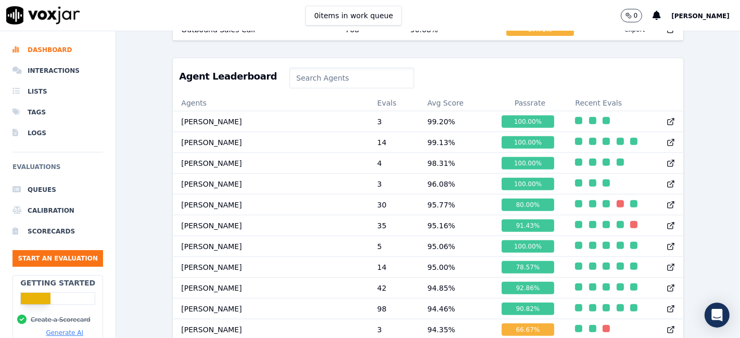
click at [292, 85] on input at bounding box center [351, 78] width 124 height 21
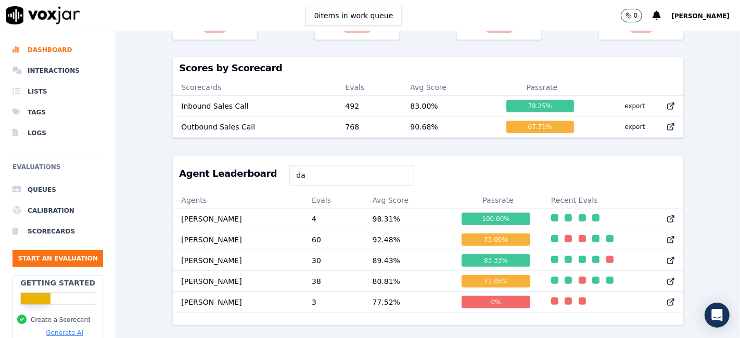
scroll to position [319, 0]
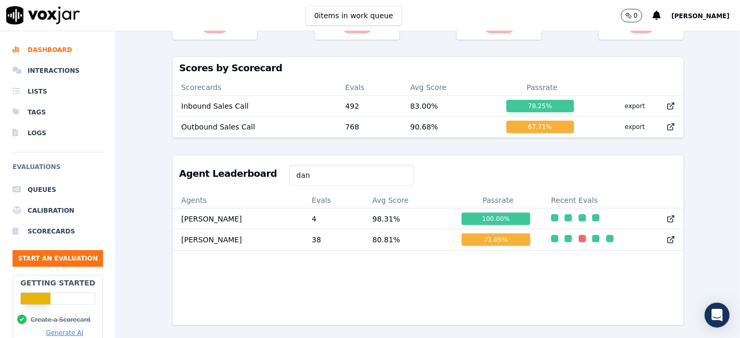
drag, startPoint x: 291, startPoint y: 162, endPoint x: 245, endPoint y: 156, distance: 46.1
click at [245, 156] on div "Agent Leaderboard [PERSON_NAME]" at bounding box center [428, 174] width 510 height 36
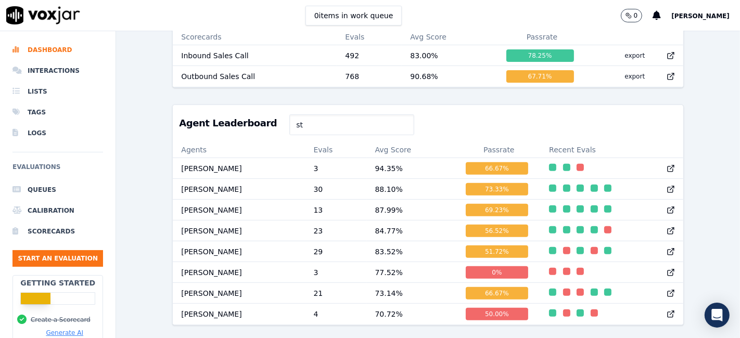
type input "stu"
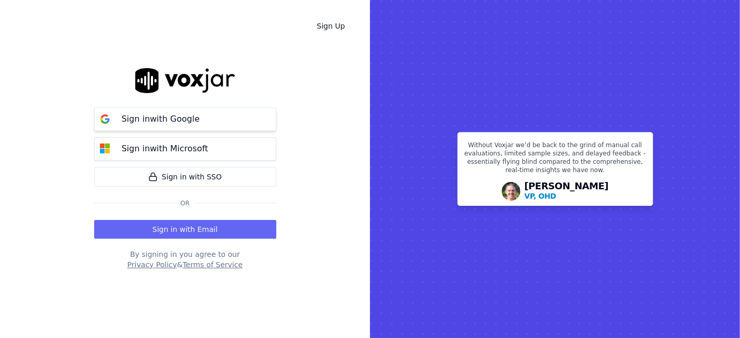
click at [202, 118] on button "Sign in with Google" at bounding box center [185, 119] width 182 height 23
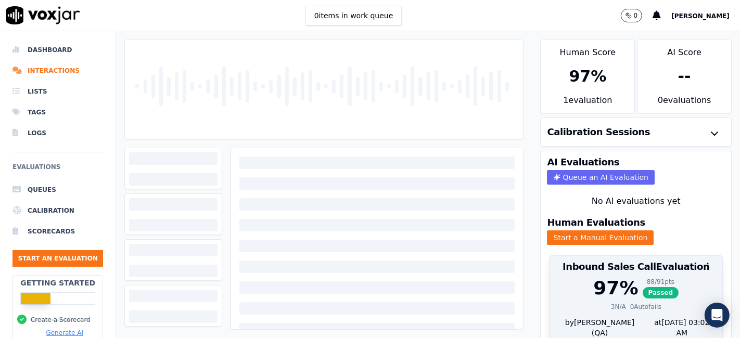
scroll to position [33, 0]
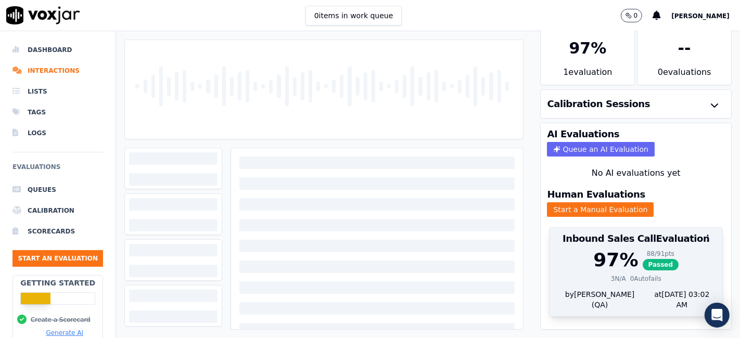
click at [611, 257] on div "97 % 88 / 91 pts Passed 3 N/A 0 Autofails" at bounding box center [635, 270] width 173 height 40
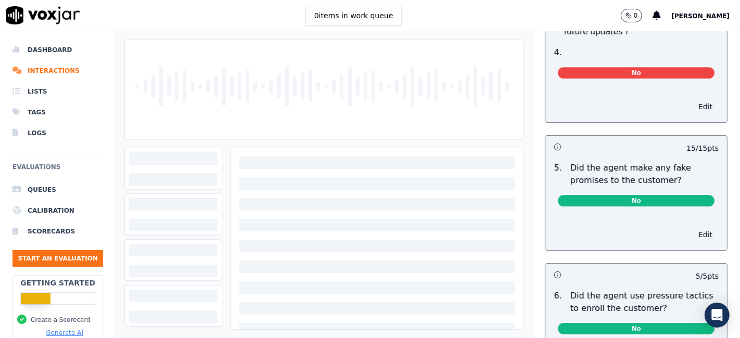
scroll to position [2716, 0]
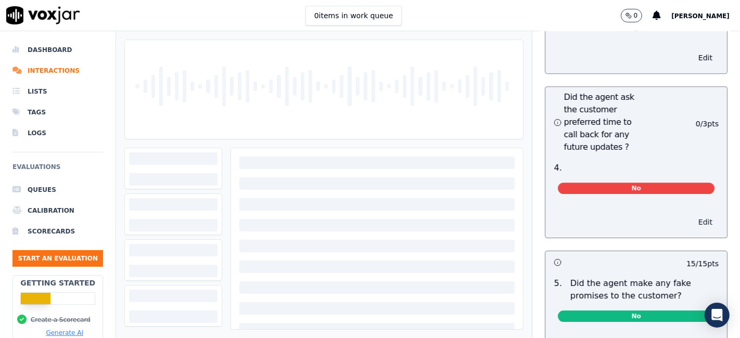
click at [692, 215] on button "Edit" at bounding box center [705, 222] width 27 height 15
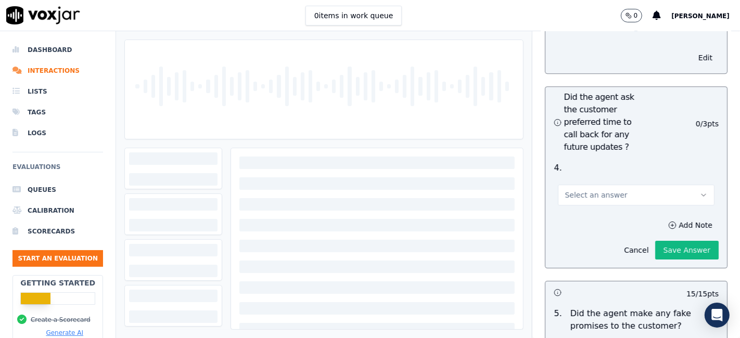
click at [602, 185] on button "Select an answer" at bounding box center [636, 195] width 157 height 21
click at [575, 204] on div "N/A" at bounding box center [616, 203] width 137 height 17
click at [663, 241] on button "Save Answer" at bounding box center [686, 250] width 63 height 19
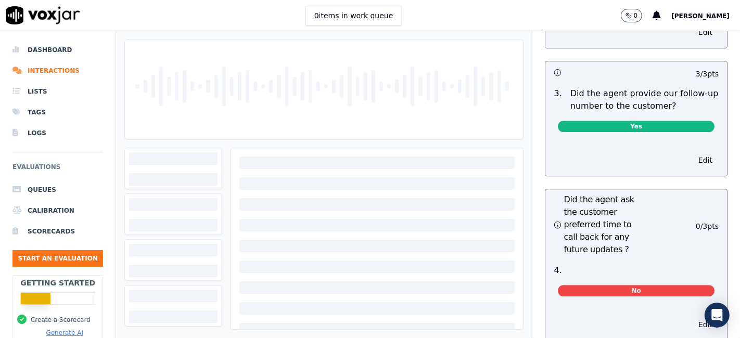
scroll to position [2601, 0]
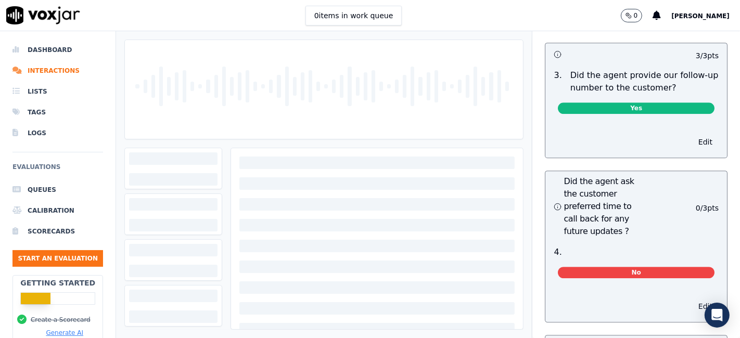
click at [692, 299] on button "Edit" at bounding box center [705, 306] width 27 height 15
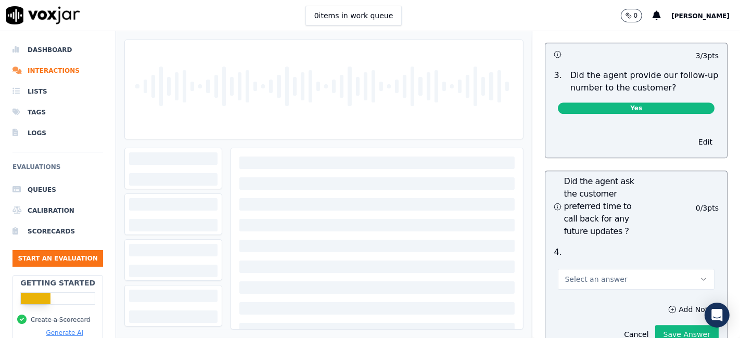
click at [623, 269] on button "Select an answer" at bounding box center [636, 279] width 157 height 21
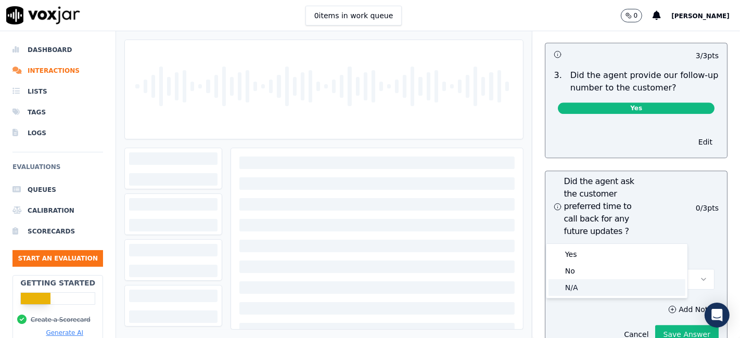
click at [588, 282] on div "N/A" at bounding box center [616, 287] width 137 height 17
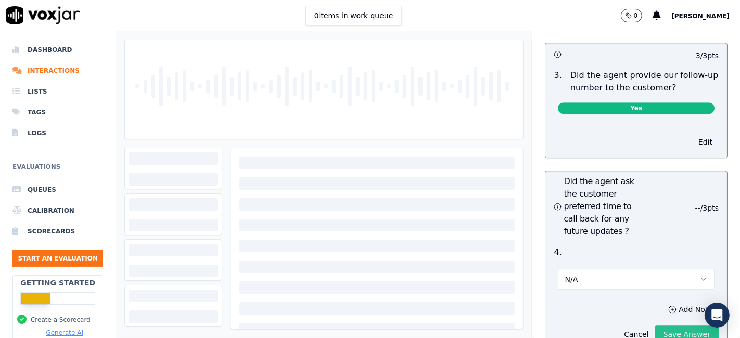
click at [660, 325] on button "Save Answer" at bounding box center [686, 334] width 63 height 19
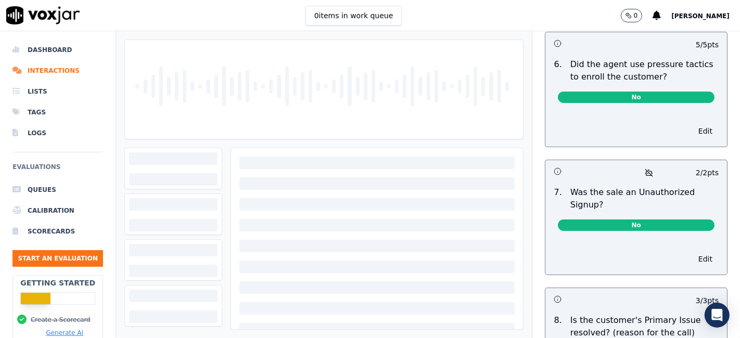
scroll to position [3120, 0]
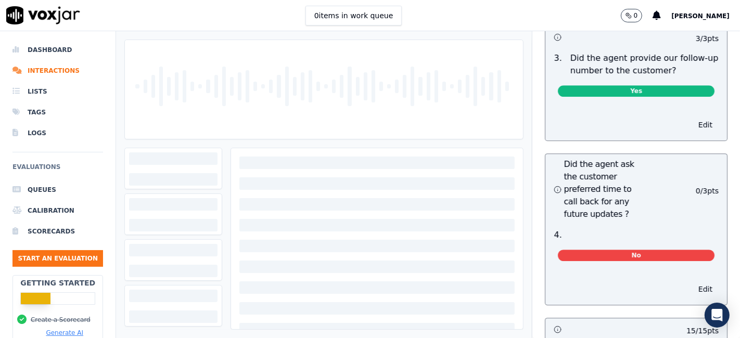
scroll to position [2716, 0]
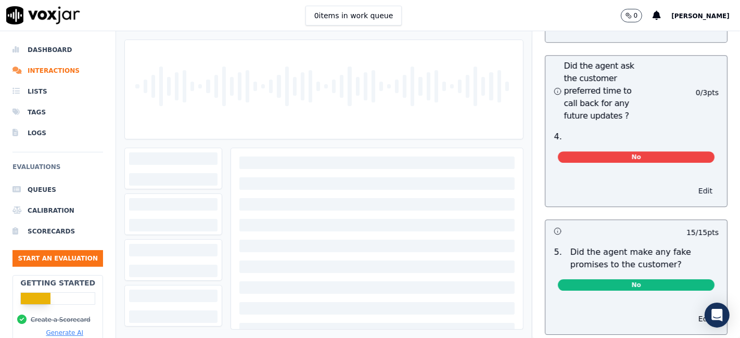
click at [692, 184] on button "Edit" at bounding box center [705, 191] width 27 height 15
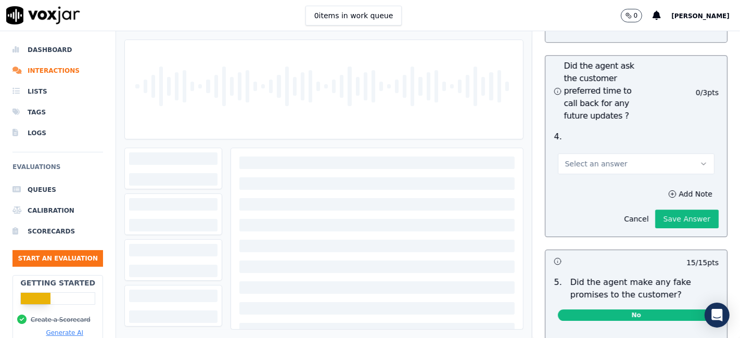
click at [620, 143] on div "Select an answer" at bounding box center [635, 158] width 173 height 31
click at [619, 153] on button "Select an answer" at bounding box center [636, 163] width 157 height 21
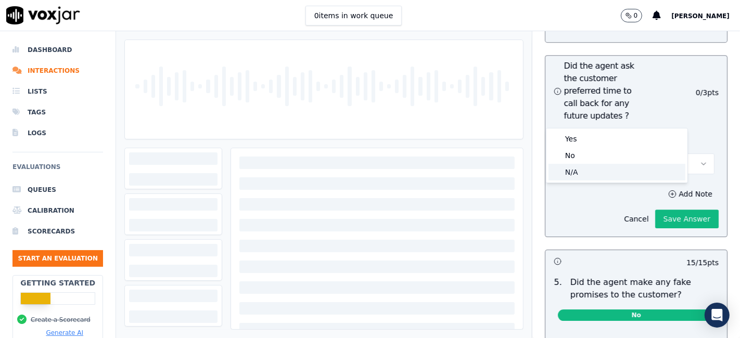
click at [590, 176] on div "N/A" at bounding box center [616, 172] width 137 height 17
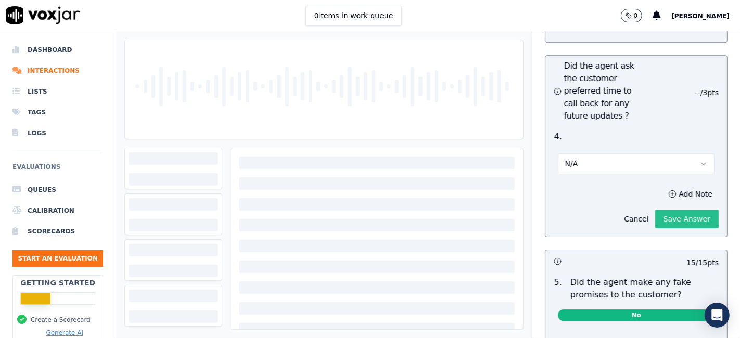
click at [655, 210] on button "Save Answer" at bounding box center [686, 219] width 63 height 19
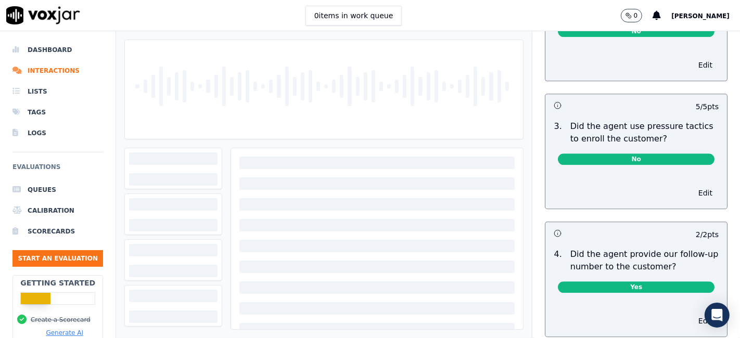
scroll to position [2542, 0]
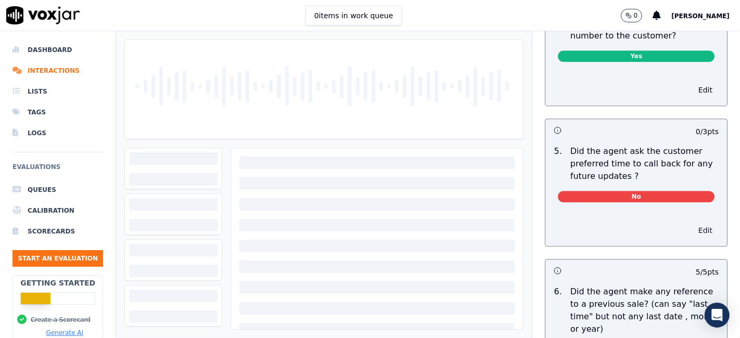
click at [692, 223] on button "Edit" at bounding box center [705, 230] width 27 height 15
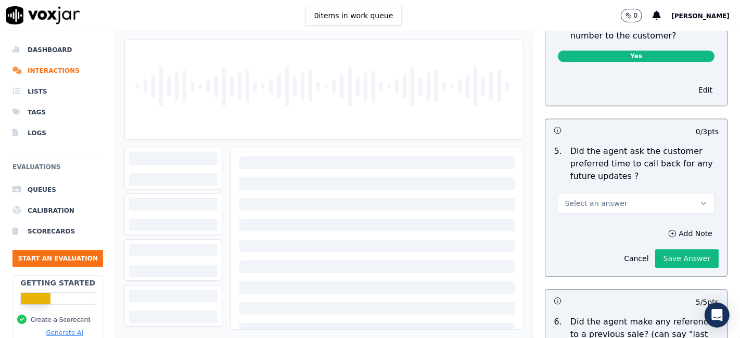
click at [646, 193] on button "Select an answer" at bounding box center [636, 203] width 157 height 21
click at [581, 235] on div "N/A" at bounding box center [616, 236] width 137 height 17
click at [655, 249] on button "Save Answer" at bounding box center [686, 258] width 63 height 19
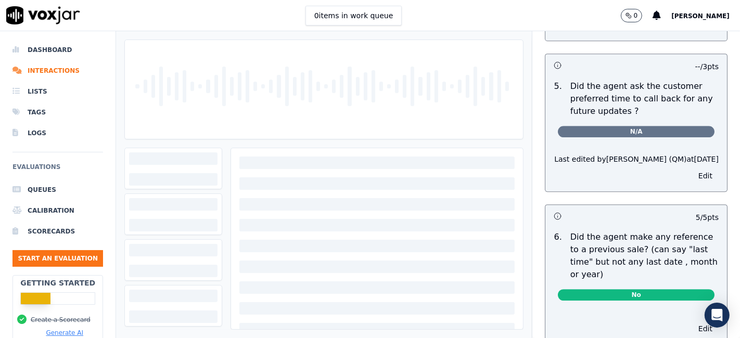
scroll to position [2492, 0]
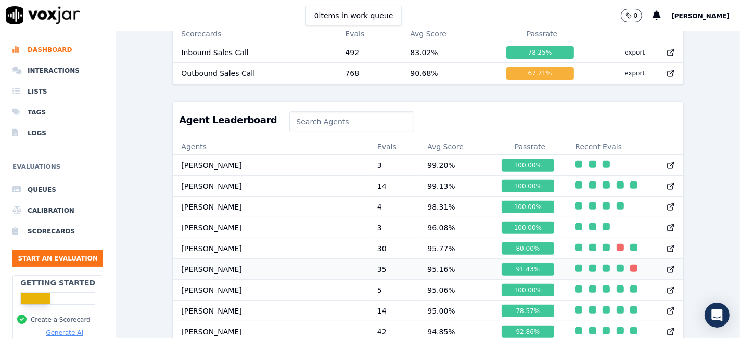
scroll to position [346, 0]
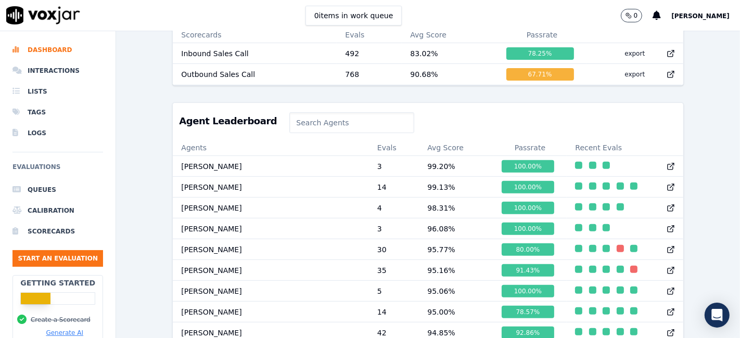
click at [291, 131] on input at bounding box center [351, 122] width 124 height 21
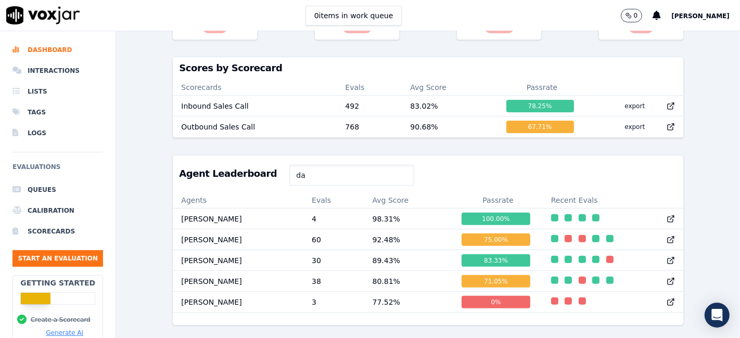
scroll to position [319, 0]
type input "d"
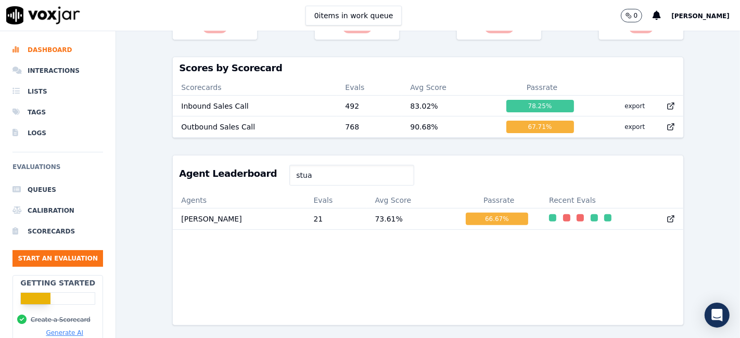
drag, startPoint x: 294, startPoint y: 159, endPoint x: 252, endPoint y: 154, distance: 41.9
click at [252, 156] on div "Agent Leaderboard stua" at bounding box center [428, 174] width 510 height 36
drag, startPoint x: 297, startPoint y: 159, endPoint x: 255, endPoint y: 156, distance: 41.7
click at [255, 156] on div "Agent Leaderboard [PERSON_NAME]" at bounding box center [428, 174] width 510 height 36
drag, startPoint x: 288, startPoint y: 160, endPoint x: 253, endPoint y: 160, distance: 34.9
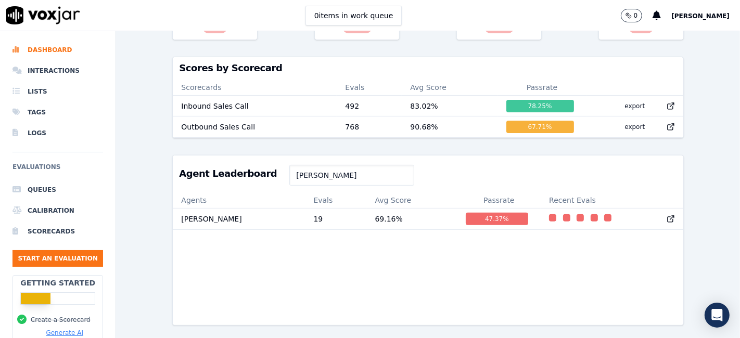
click at [253, 160] on div "Agent Leaderboard [PERSON_NAME]" at bounding box center [428, 174] width 510 height 36
drag, startPoint x: 288, startPoint y: 160, endPoint x: 241, endPoint y: 155, distance: 46.5
click at [241, 156] on div "Agent Leaderboard max" at bounding box center [428, 174] width 510 height 36
drag, startPoint x: 294, startPoint y: 164, endPoint x: 261, endPoint y: 159, distance: 34.1
click at [261, 159] on div "Agent Leaderboard kelv" at bounding box center [428, 174] width 510 height 36
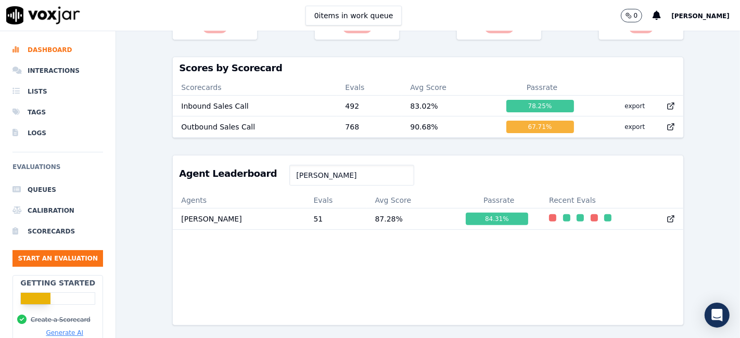
type input "[PERSON_NAME]"
click at [50, 67] on li "Interactions" at bounding box center [57, 70] width 91 height 21
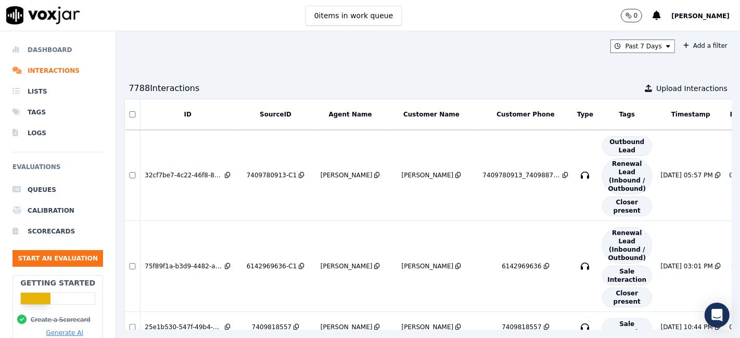
click at [47, 52] on li "Dashboard" at bounding box center [57, 50] width 91 height 21
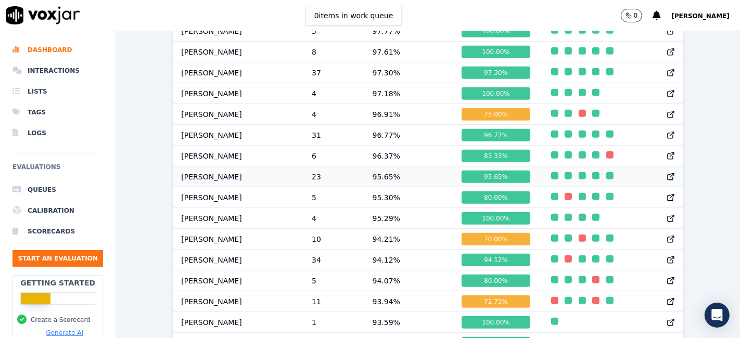
scroll to position [809, 0]
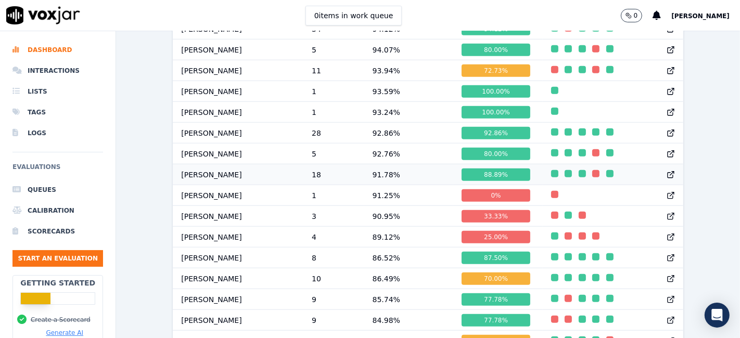
click at [194, 182] on td "Jake Saha" at bounding box center [238, 174] width 131 height 21
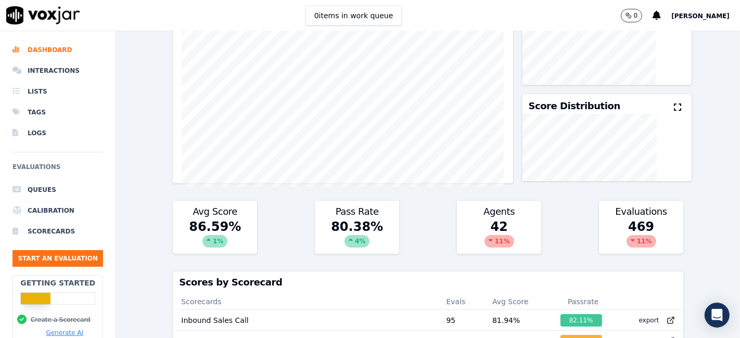
scroll to position [58, 0]
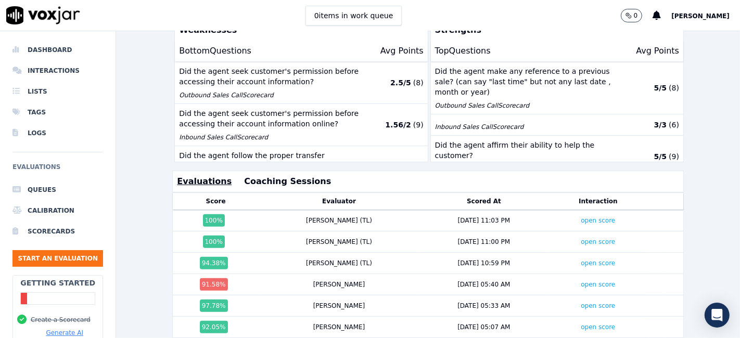
scroll to position [348, 0]
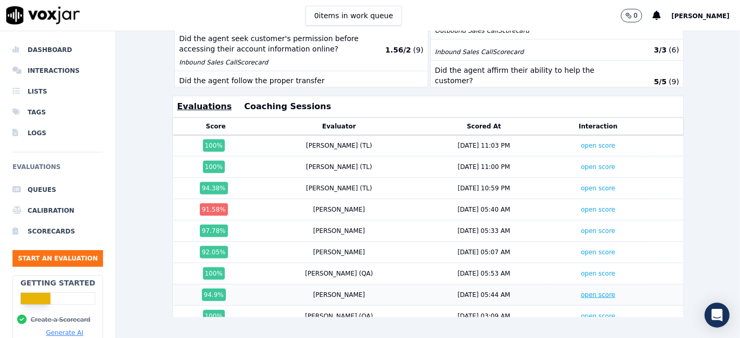
click at [580, 291] on link "open score" at bounding box center [597, 294] width 34 height 7
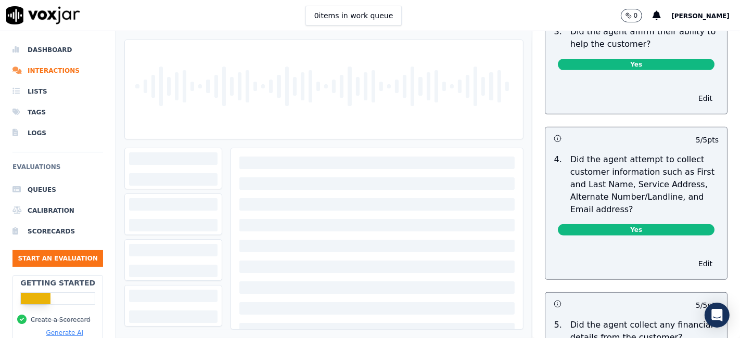
scroll to position [462, 0]
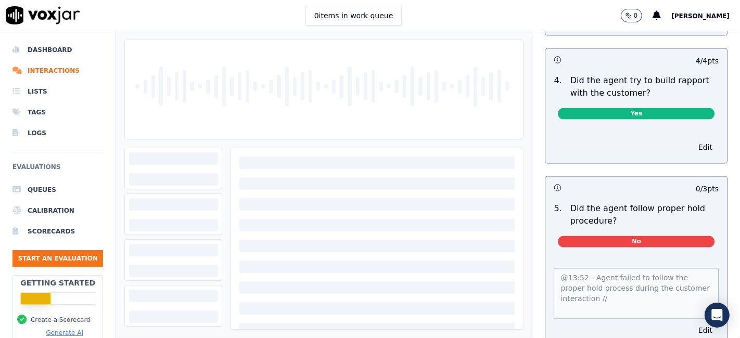
scroll to position [1729, 0]
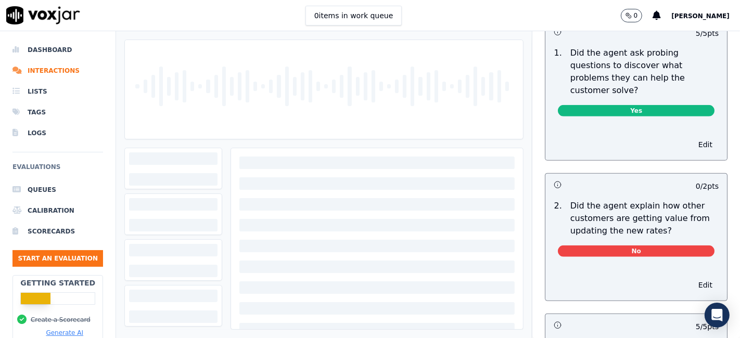
scroll to position [866, 0]
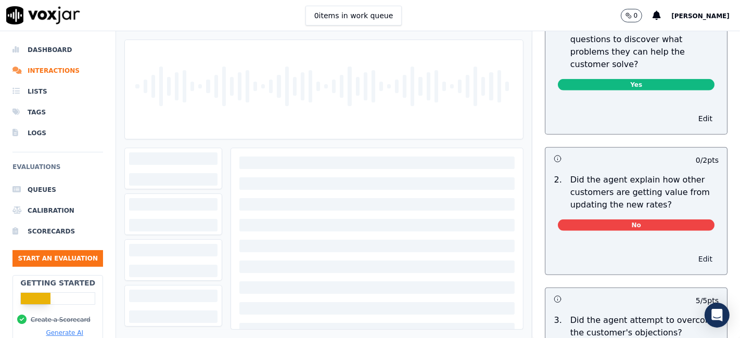
click at [692, 252] on button "Edit" at bounding box center [705, 259] width 27 height 15
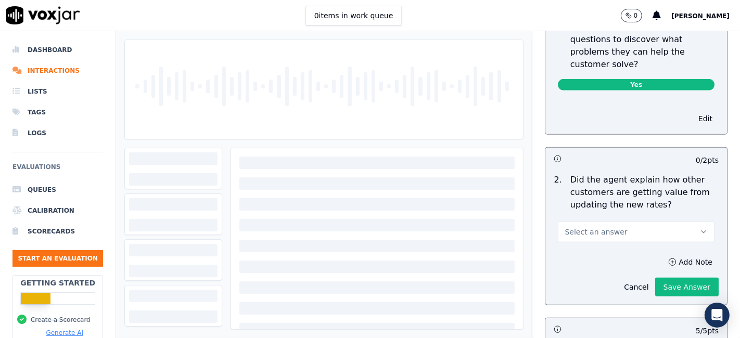
click at [590, 227] on span "Select an answer" at bounding box center [595, 232] width 62 height 10
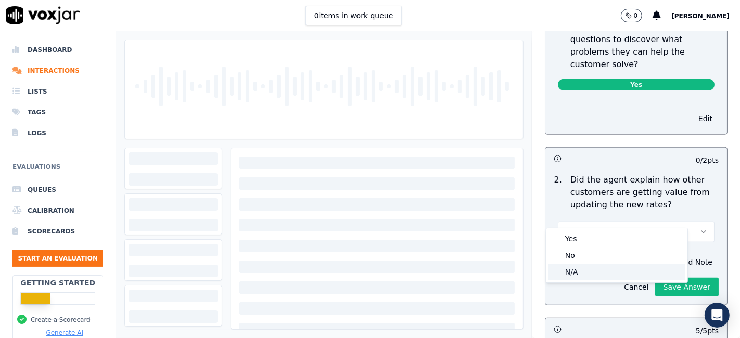
click at [581, 268] on div "N/A" at bounding box center [616, 272] width 137 height 17
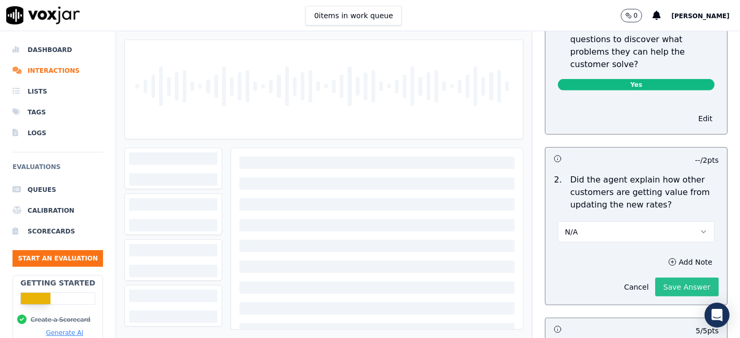
click at [655, 278] on button "Save Answer" at bounding box center [686, 287] width 63 height 19
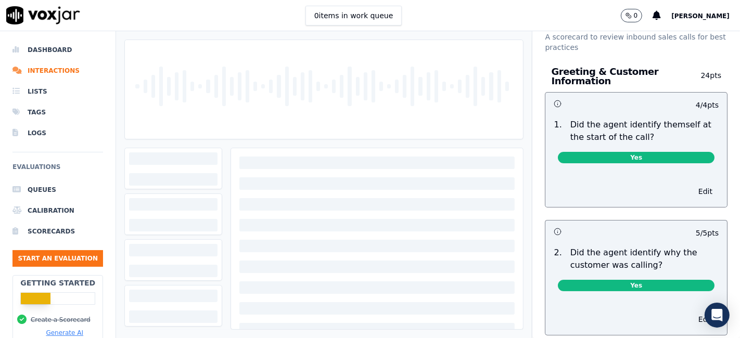
scroll to position [0, 0]
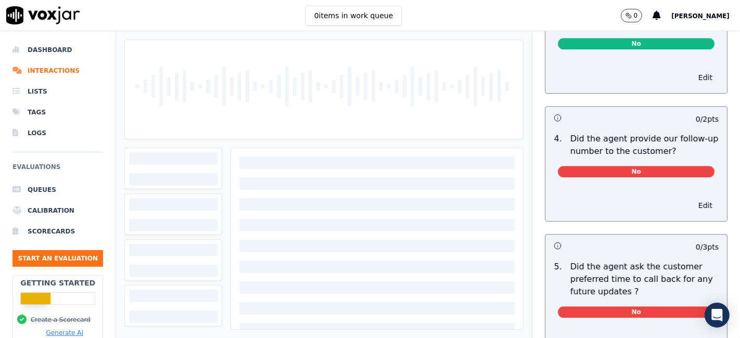
scroll to position [2485, 0]
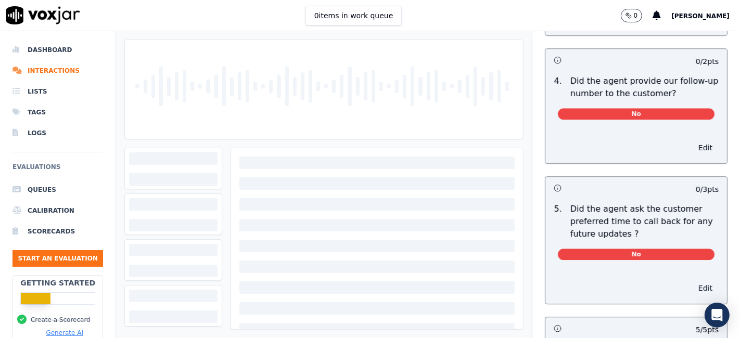
click at [692, 281] on button "Edit" at bounding box center [705, 288] width 27 height 15
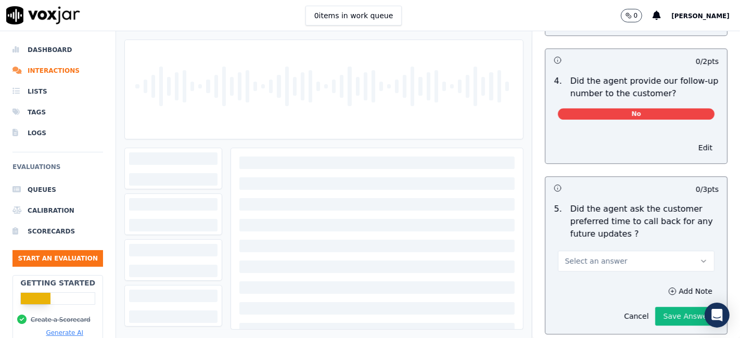
click at [590, 256] on span "Select an answer" at bounding box center [595, 261] width 62 height 10
click at [573, 293] on div "N/A" at bounding box center [616, 294] width 137 height 17
click at [658, 307] on button "Save Answer" at bounding box center [686, 316] width 63 height 19
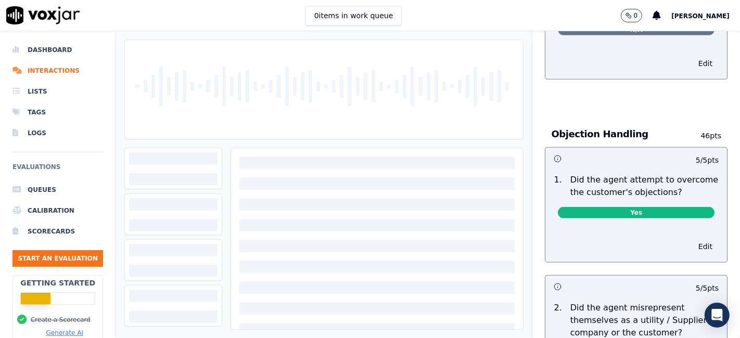
scroll to position [0, 0]
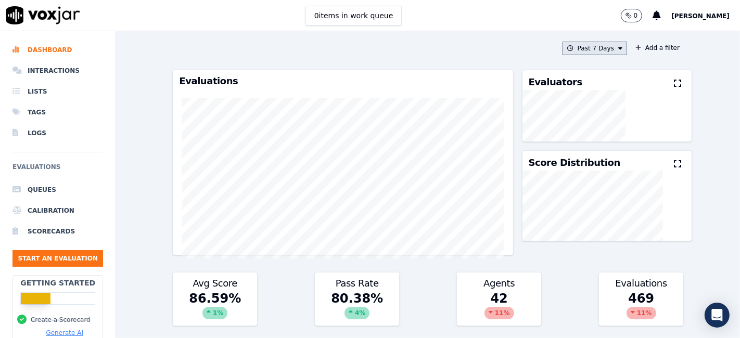
click at [576, 52] on button "Past 7 Days" at bounding box center [594, 49] width 64 height 14
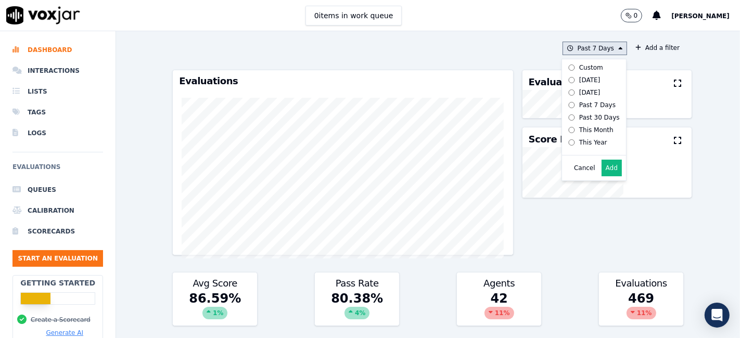
click at [579, 65] on div "Custom" at bounding box center [591, 67] width 24 height 8
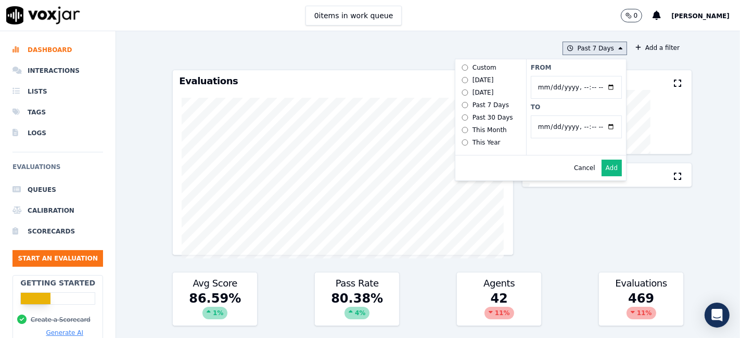
click at [600, 85] on input "From" at bounding box center [576, 87] width 91 height 23
type input "[DATE]T00:00"
click at [573, 72] on div "From To" at bounding box center [576, 107] width 100 height 96
click at [598, 125] on input "To" at bounding box center [576, 126] width 91 height 23
type input "[DATE]T23:59"
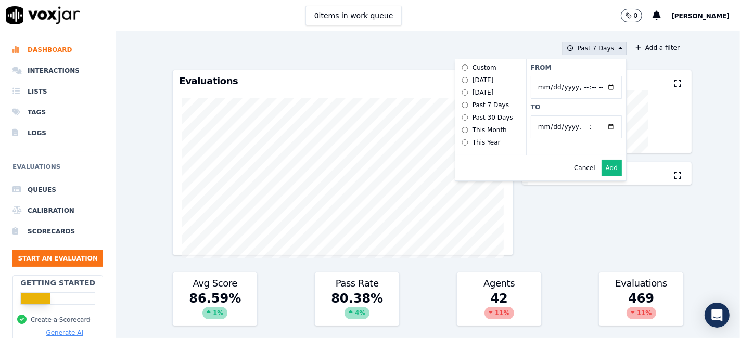
click at [558, 109] on label "To" at bounding box center [576, 107] width 91 height 8
click at [558, 115] on input "To" at bounding box center [576, 126] width 91 height 23
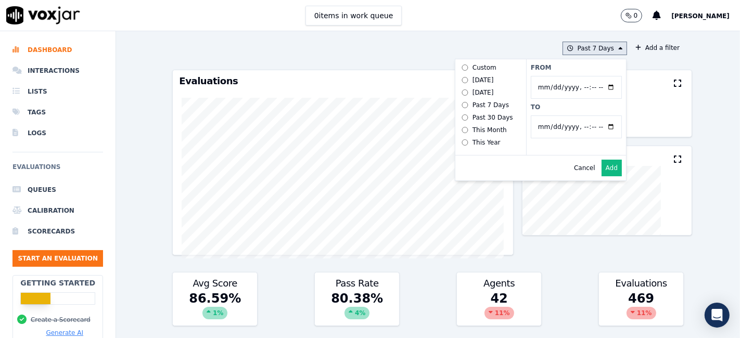
click at [601, 176] on button "Add" at bounding box center [611, 168] width 20 height 17
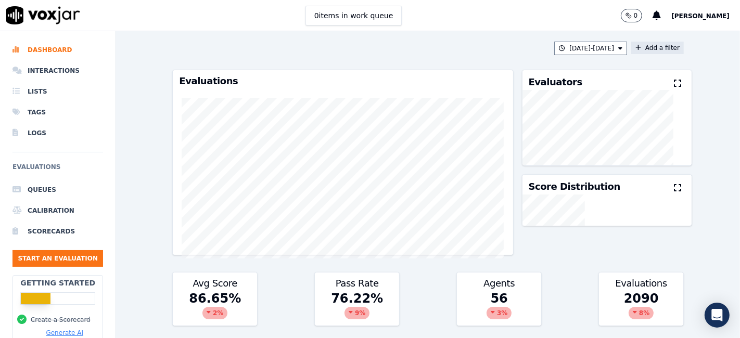
click at [631, 50] on button "Add a filter" at bounding box center [657, 48] width 53 height 12
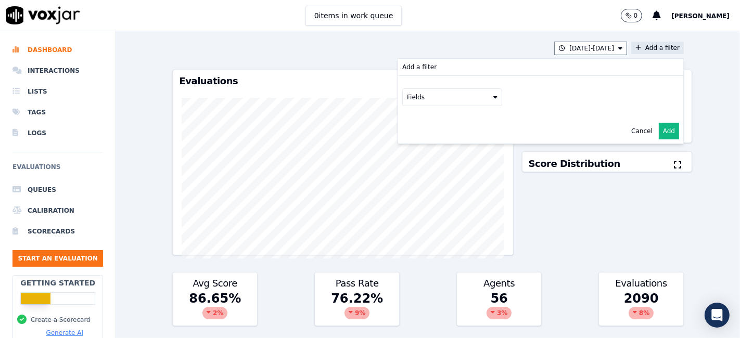
click at [439, 103] on button "Fields" at bounding box center [452, 97] width 100 height 18
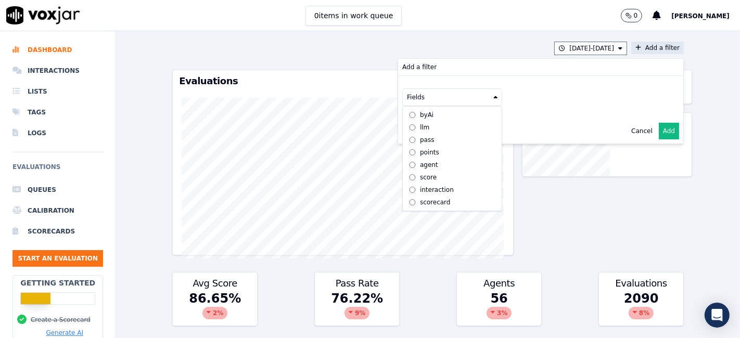
scroll to position [9, 0]
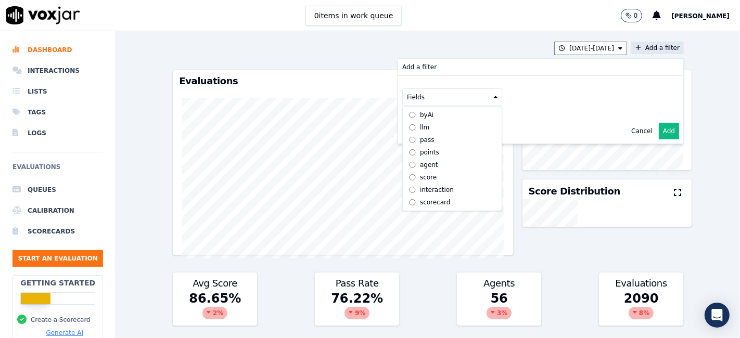
click at [420, 198] on div "scorecard" at bounding box center [435, 202] width 31 height 8
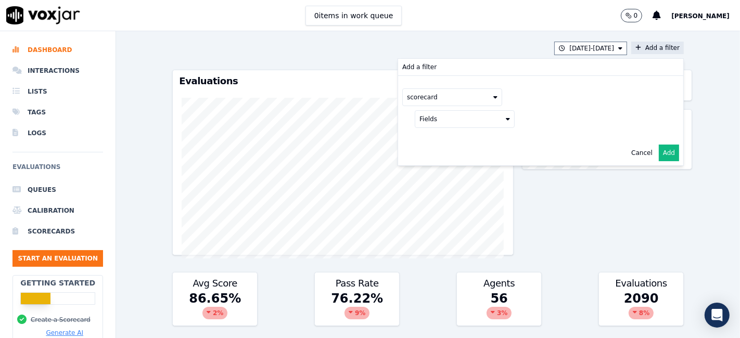
click at [470, 120] on button "Fields" at bounding box center [465, 119] width 100 height 18
click at [432, 137] on div "title" at bounding box center [438, 137] width 12 height 8
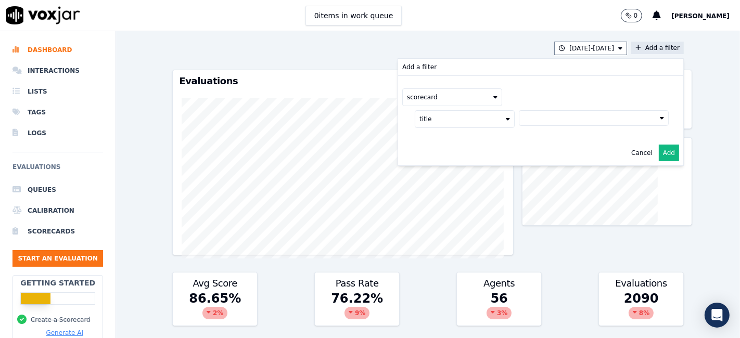
click at [528, 112] on button at bounding box center [594, 118] width 150 height 16
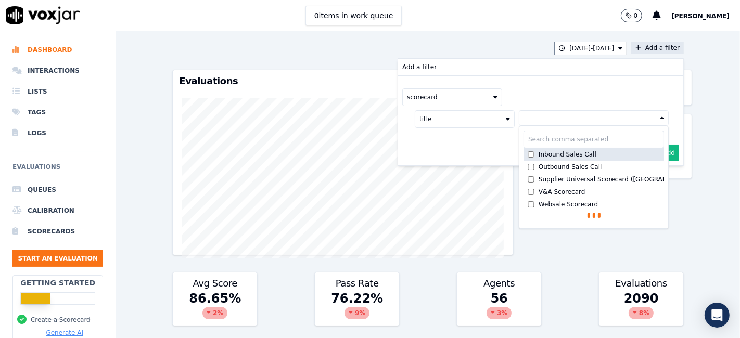
click at [538, 156] on div "Inbound Sales Call" at bounding box center [567, 154] width 58 height 8
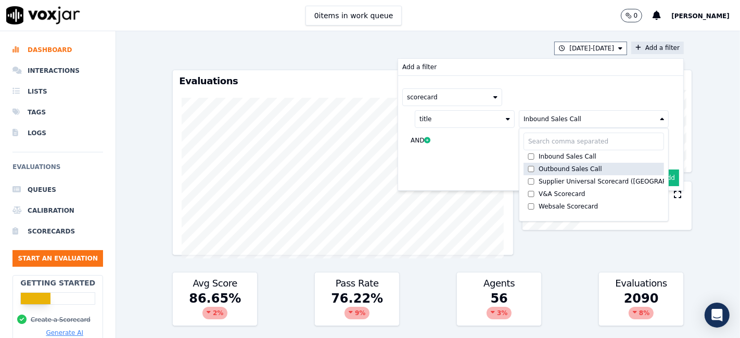
click at [542, 169] on div "Outbound Sales Call" at bounding box center [569, 169] width 63 height 8
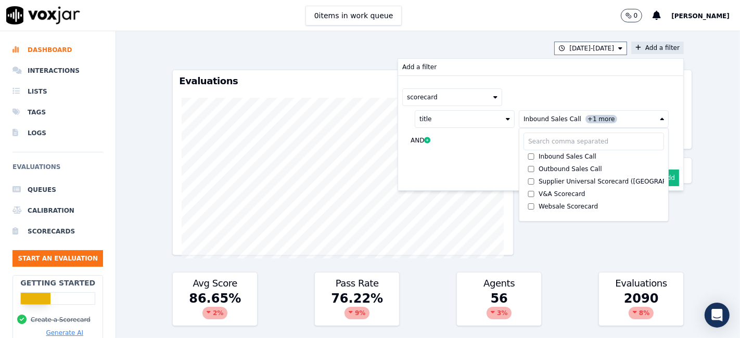
click at [658, 174] on button "Add" at bounding box center [668, 178] width 20 height 17
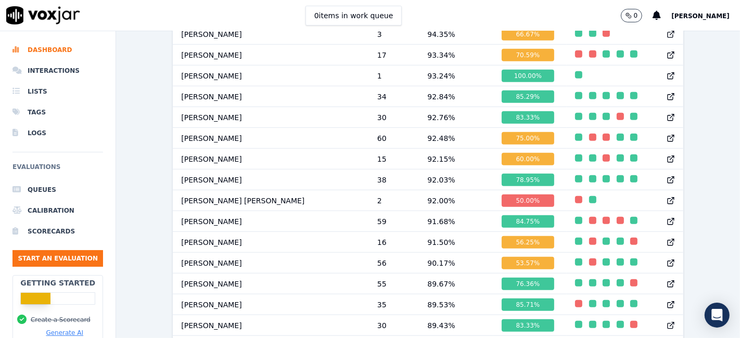
scroll to position [696, 0]
